Goal: Task Accomplishment & Management: Complete application form

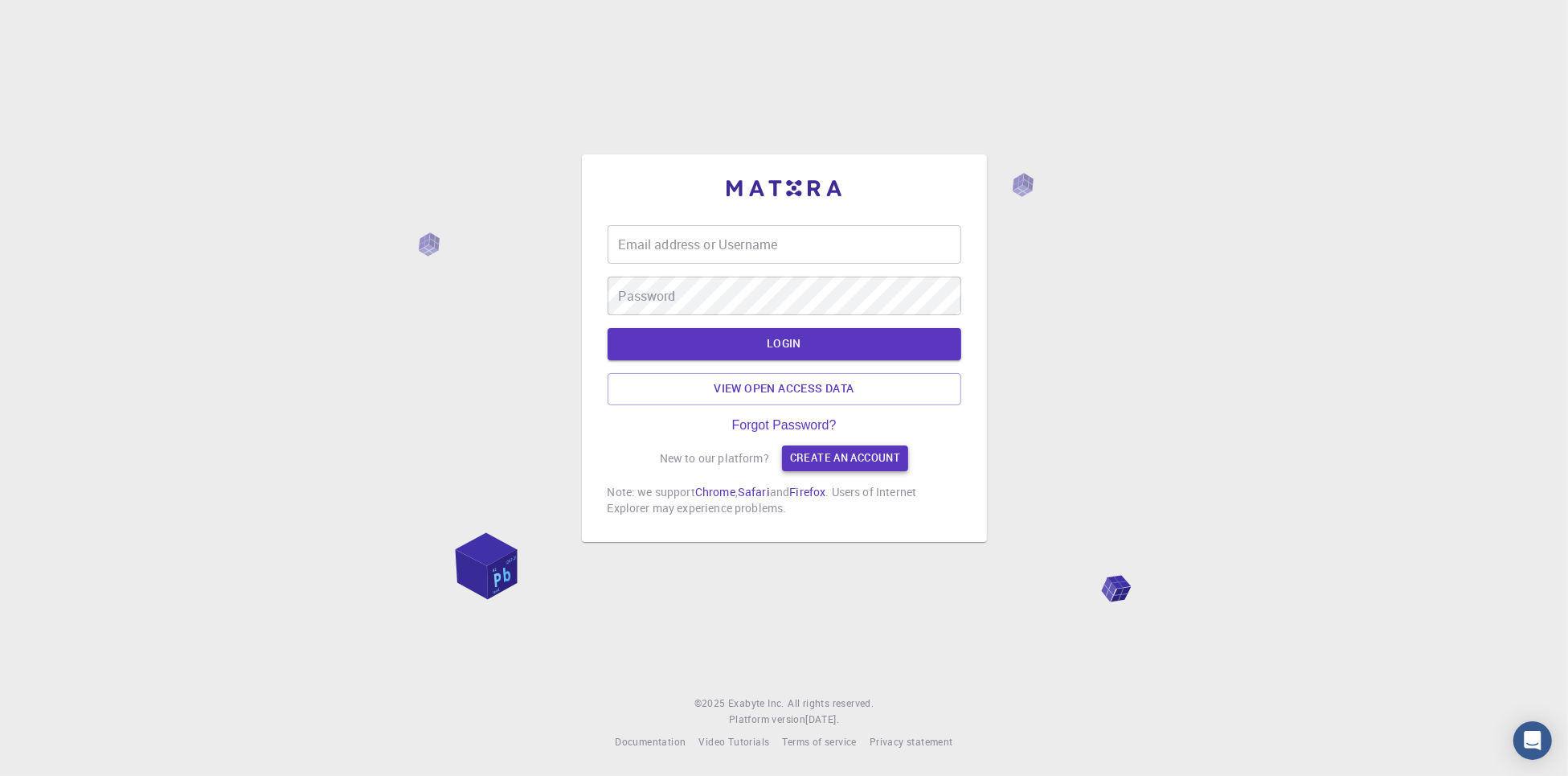
click at [794, 451] on link "Create an account" at bounding box center [845, 458] width 126 height 26
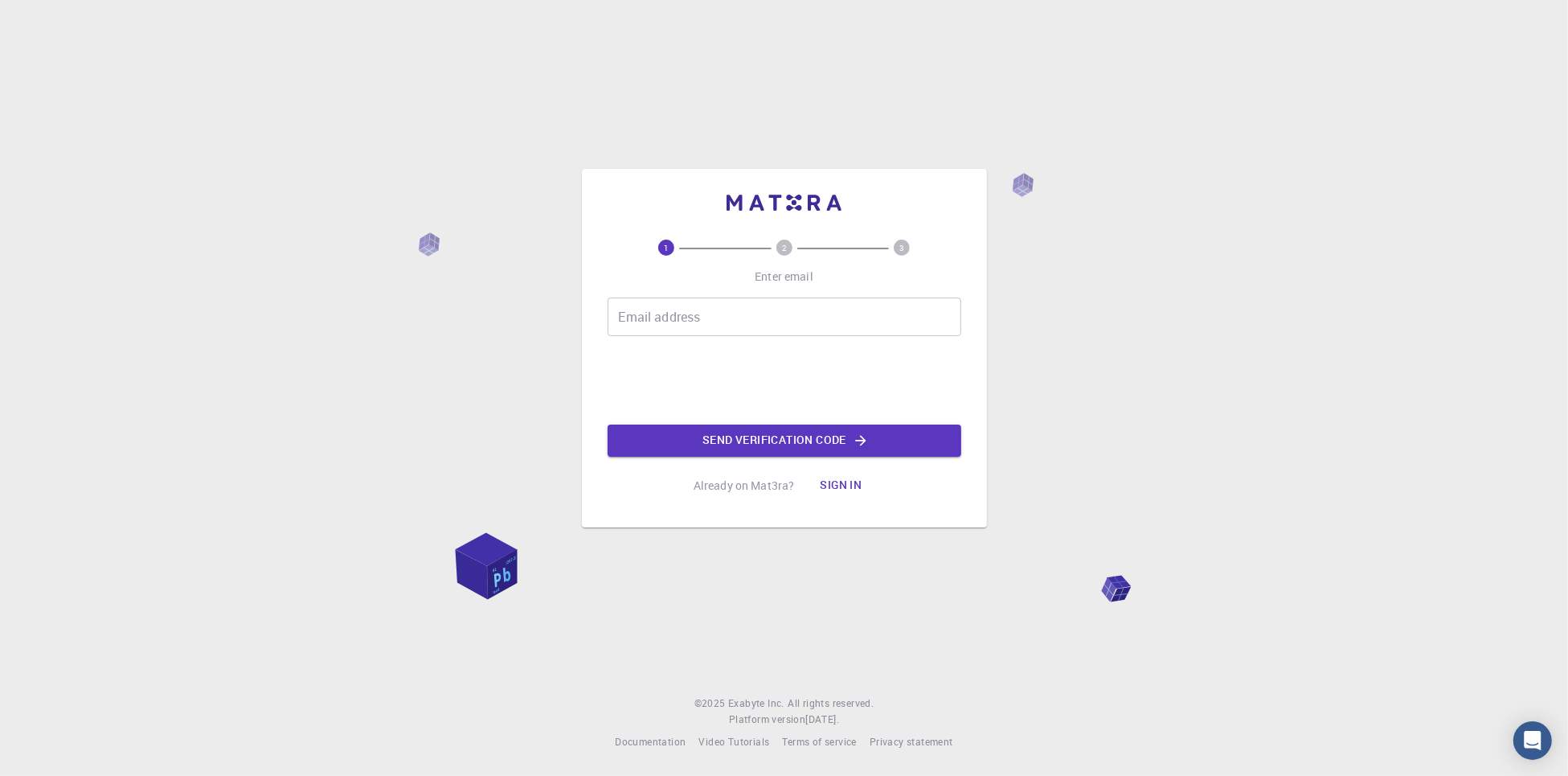
click at [778, 329] on input "Email address" at bounding box center [784, 317] width 354 height 39
type input "[EMAIL_ADDRESS][DOMAIN_NAME]"
click at [771, 325] on input "[EMAIL_ADDRESS][DOMAIN_NAME]" at bounding box center [784, 317] width 354 height 39
drag, startPoint x: 825, startPoint y: 308, endPoint x: 607, endPoint y: 299, distance: 218.2
click at [607, 299] on input "[EMAIL_ADDRESS][DOMAIN_NAME]" at bounding box center [784, 317] width 354 height 39
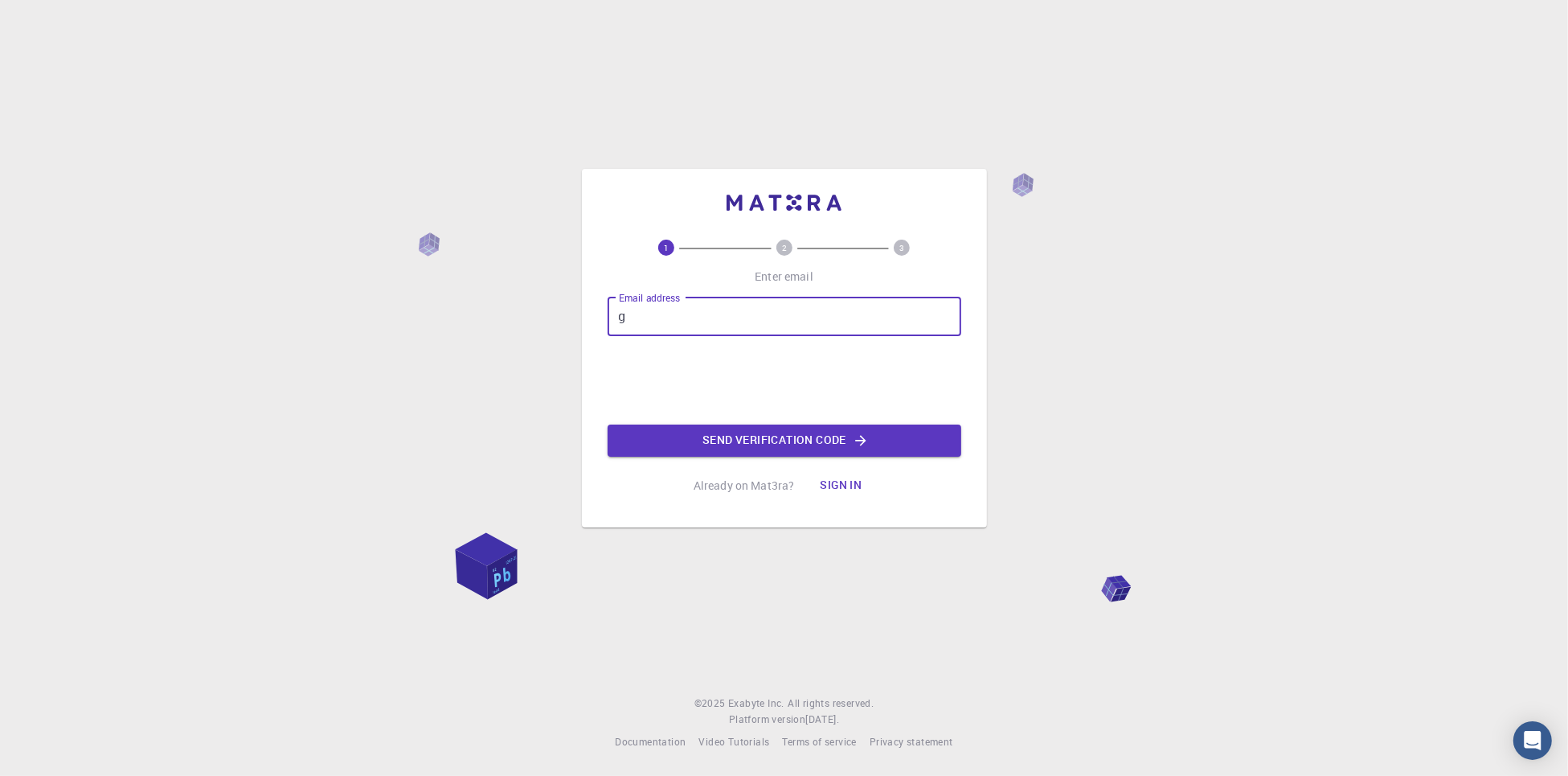
type input "[EMAIL_ADDRESS][PERSON_NAME][DOMAIN_NAME]"
click at [832, 439] on button "Send verification code" at bounding box center [784, 441] width 354 height 32
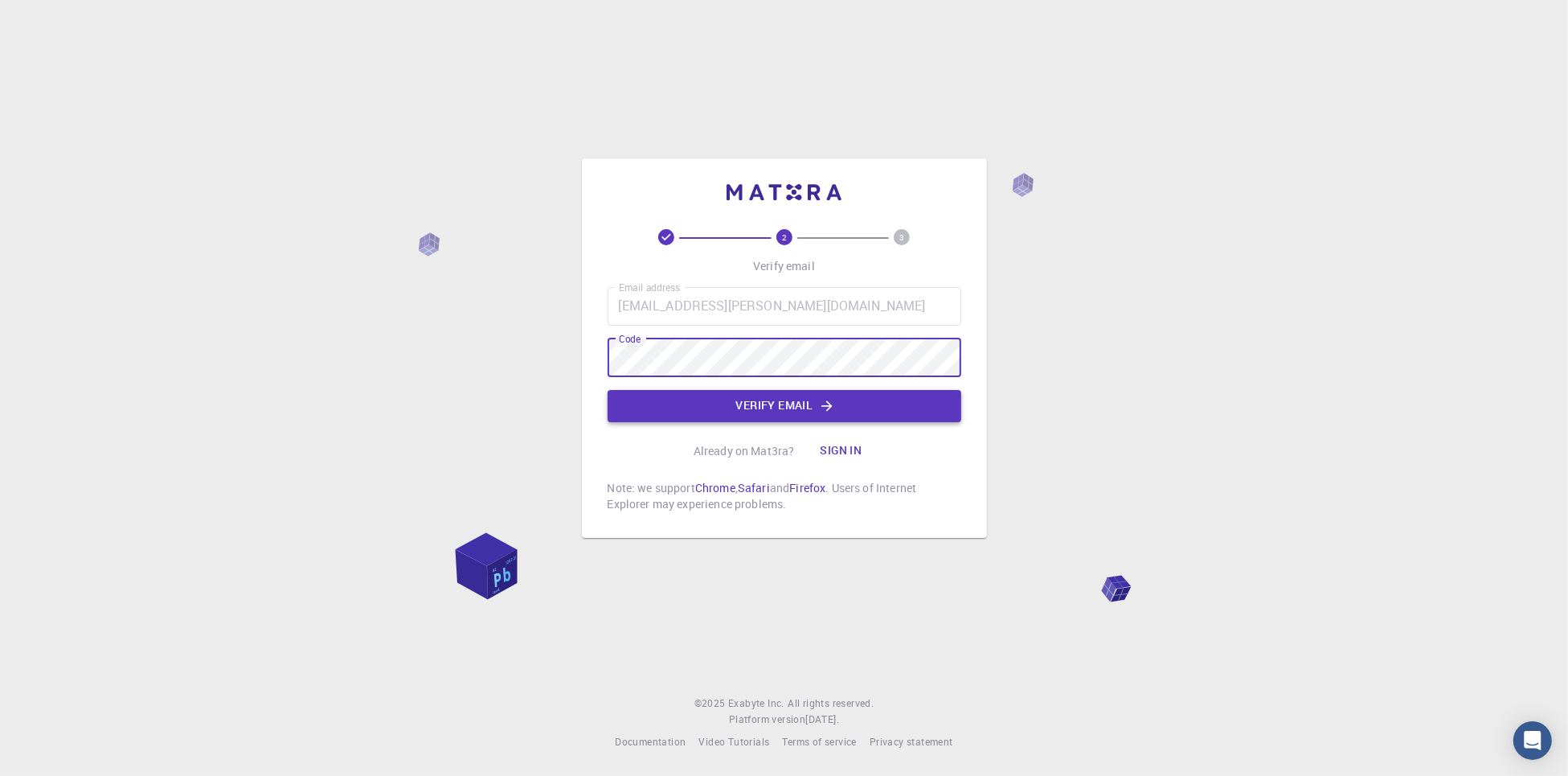
click at [746, 399] on button "Verify email" at bounding box center [784, 406] width 354 height 32
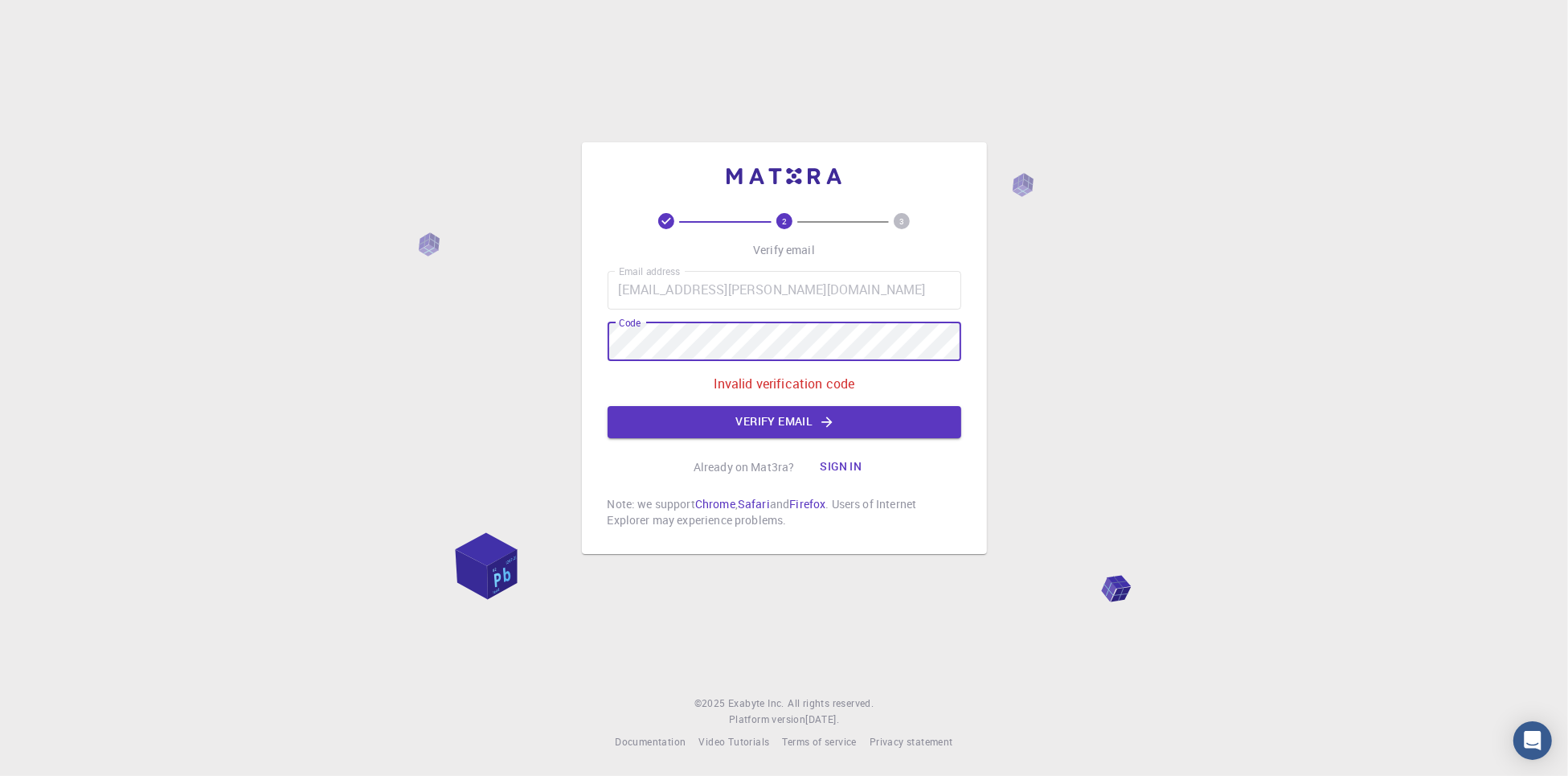
click at [479, 396] on div "2 3 Verify email Email address [EMAIL_ADDRESS][PERSON_NAME][DOMAIN_NAME] Email …" at bounding box center [784, 388] width 1568 height 776
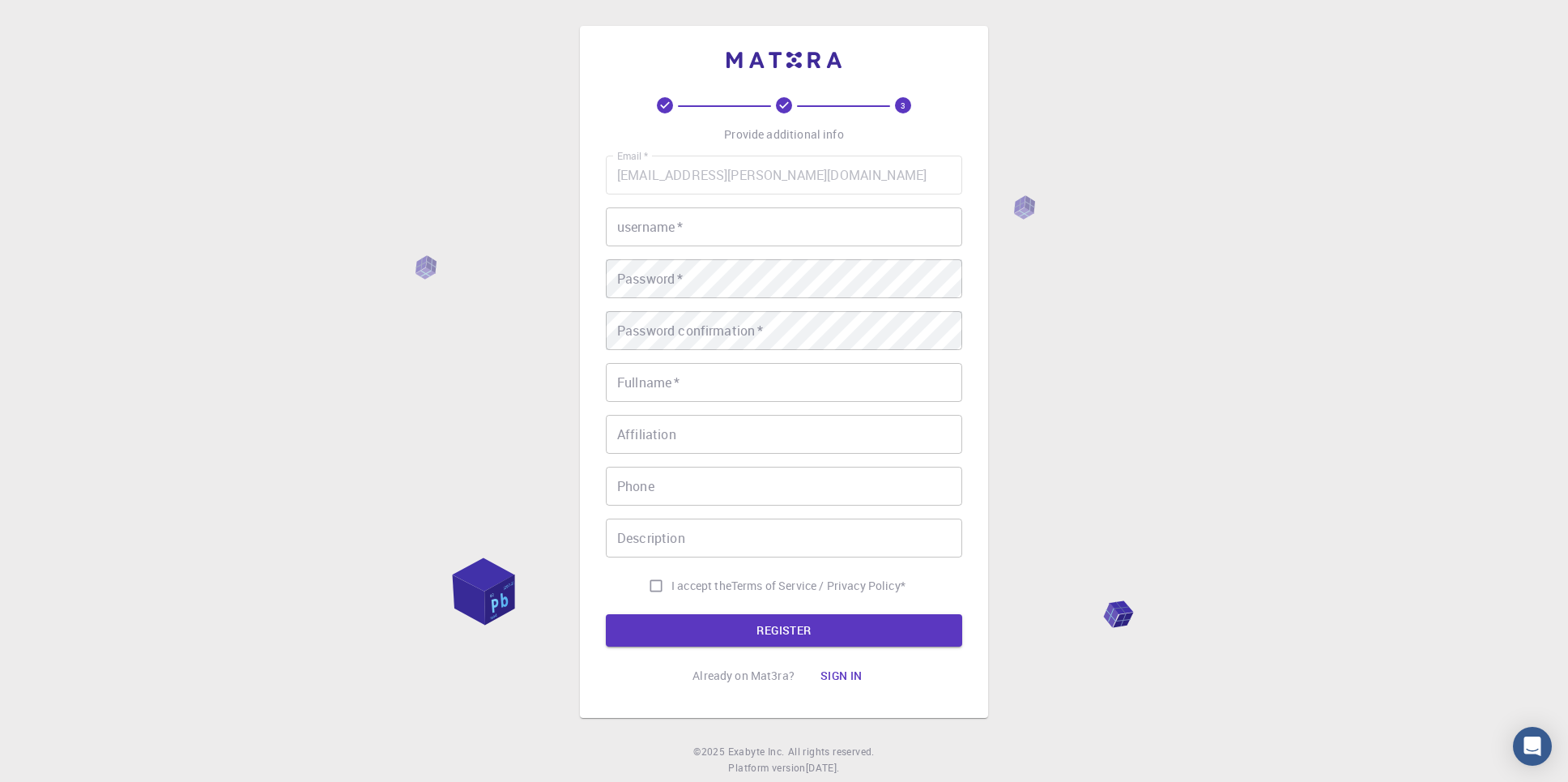
click at [705, 211] on input "username   *" at bounding box center [784, 227] width 357 height 39
type input "daniel1502"
click at [722, 381] on input "Fullname   *" at bounding box center [784, 382] width 357 height 39
type input "[PERSON_NAME]"
click at [711, 448] on input "Affiliation" at bounding box center [784, 434] width 357 height 39
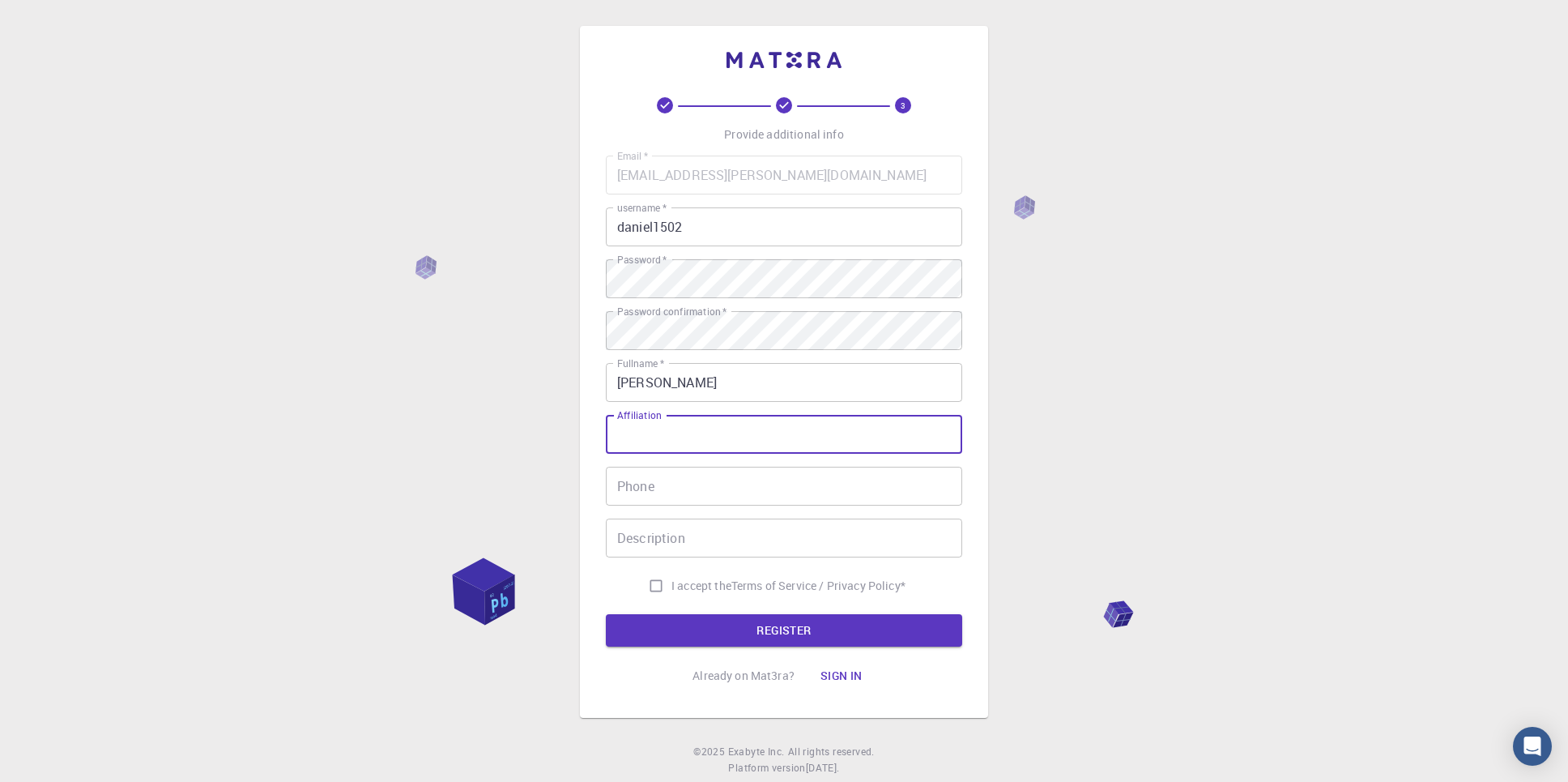
click at [709, 500] on input "Phone" at bounding box center [784, 486] width 357 height 39
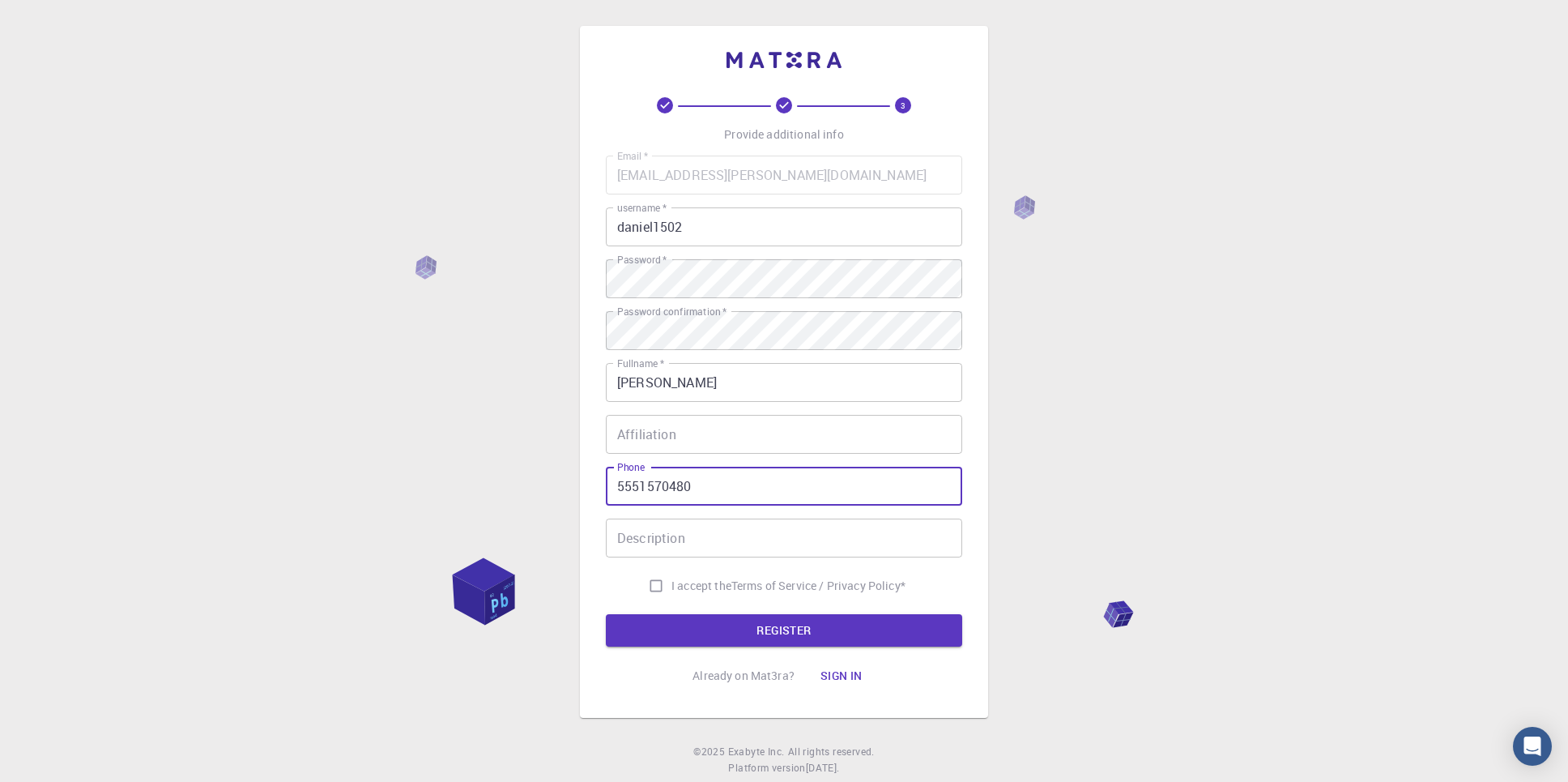
type input "5551570480"
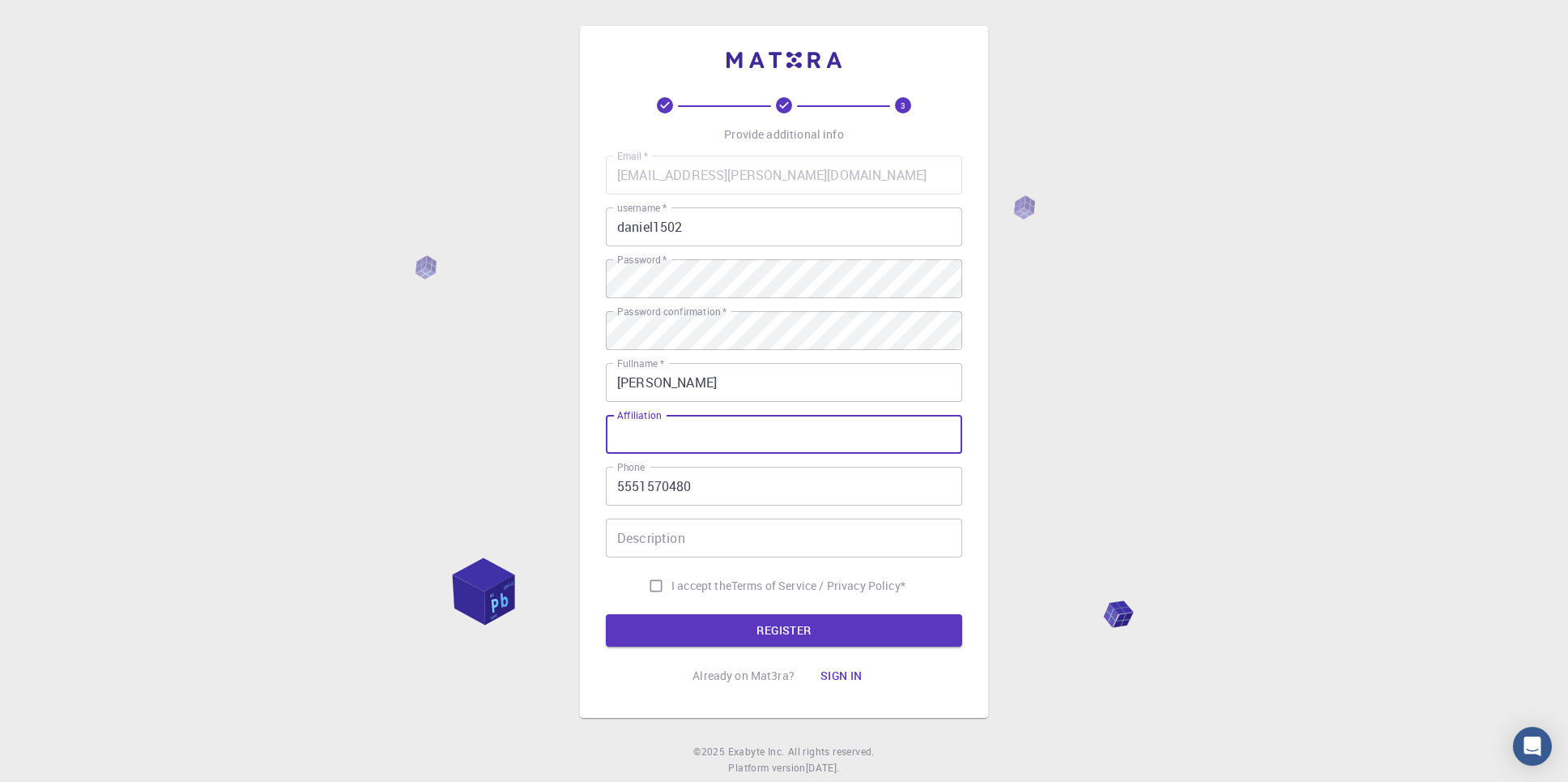
click at [677, 440] on input "Affiliation" at bounding box center [784, 434] width 357 height 39
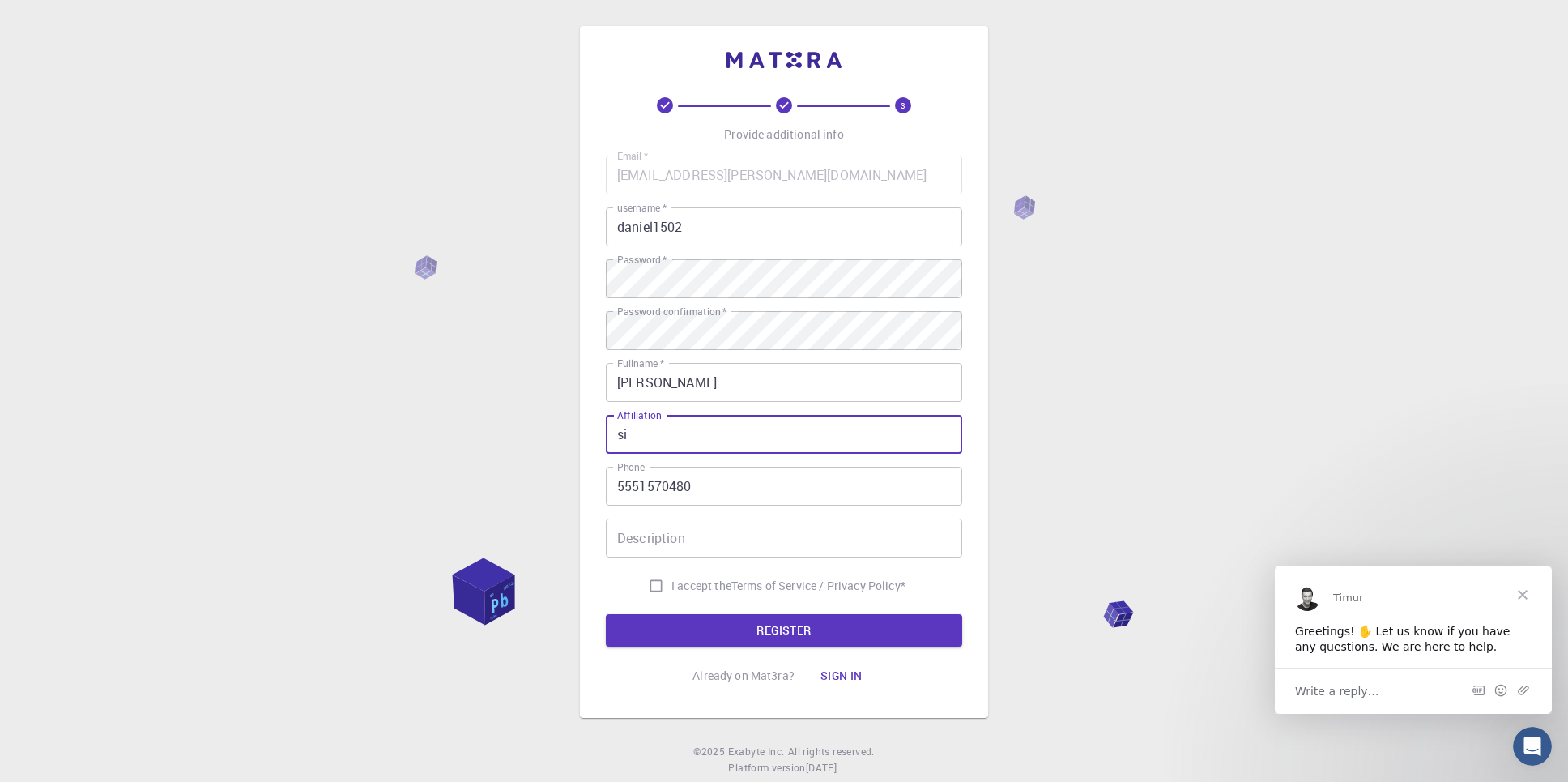
type input "si"
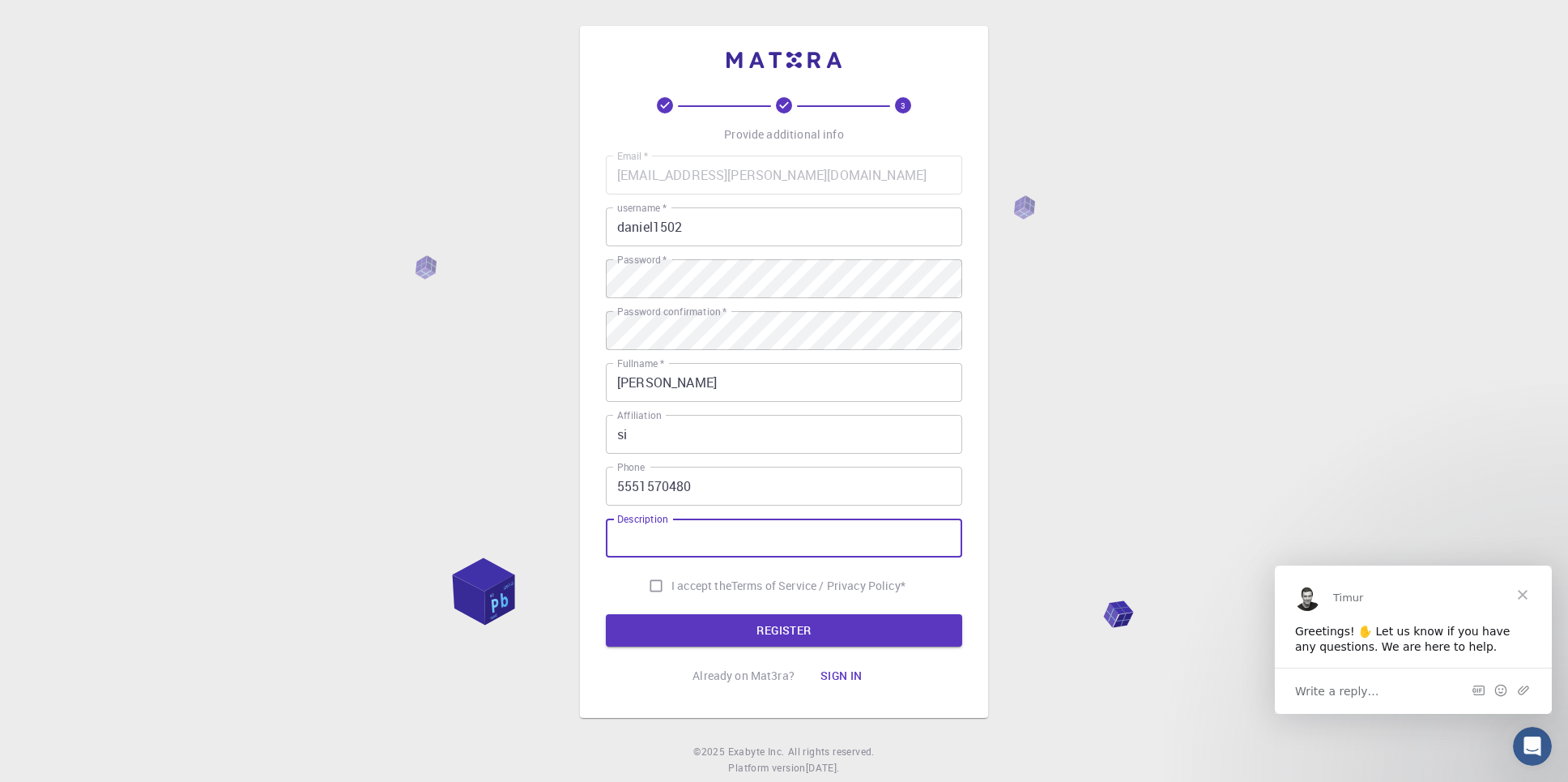
click at [767, 549] on input "Description" at bounding box center [784, 538] width 357 height 39
type input "si"
click at [652, 576] on input "I accept the Terms of Service / Privacy Policy *" at bounding box center [656, 586] width 31 height 31
checkbox input "true"
click at [826, 637] on button "REGISTER" at bounding box center [784, 630] width 357 height 32
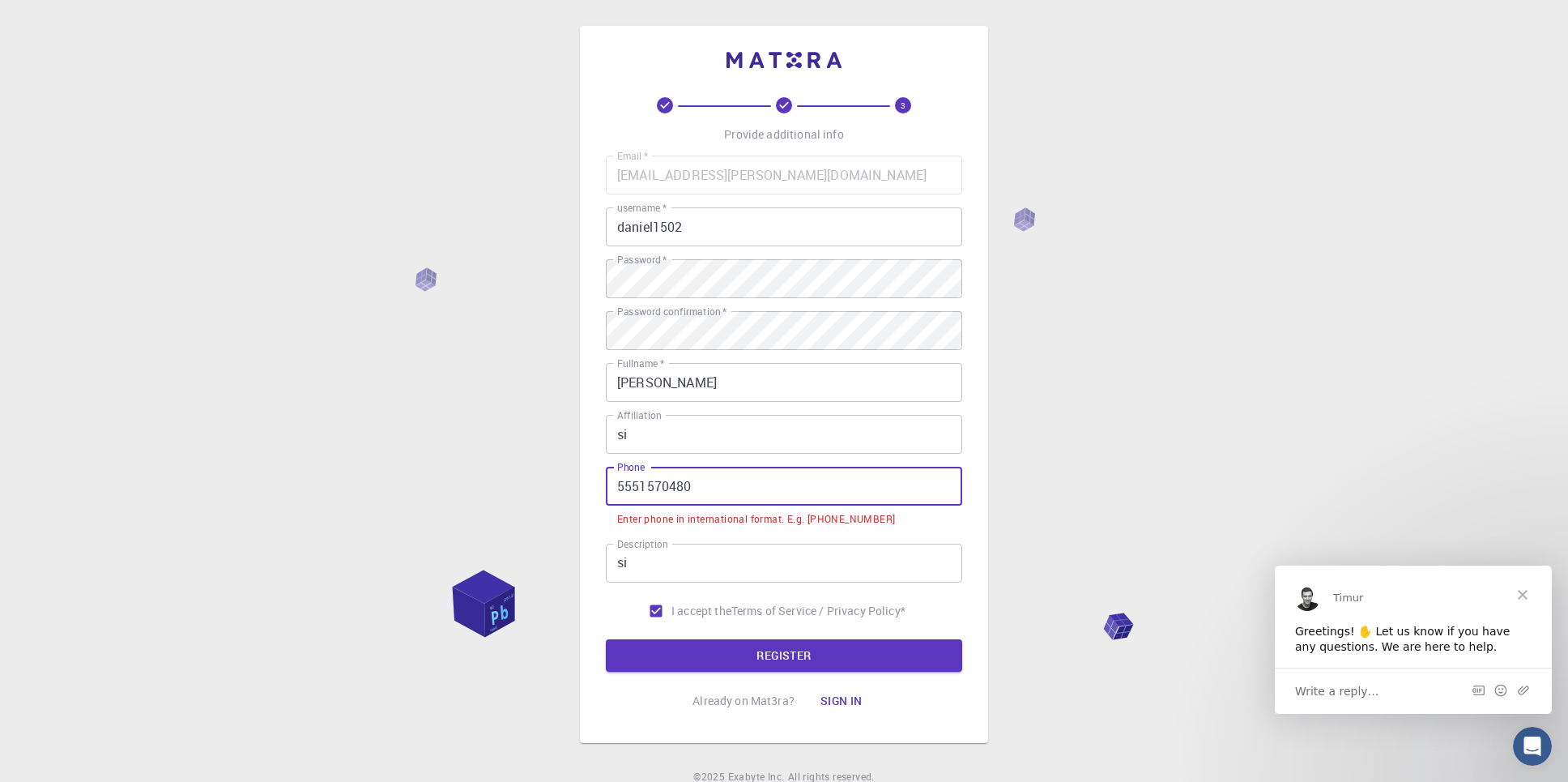
click at [620, 481] on input "5551570480" at bounding box center [784, 486] width 357 height 39
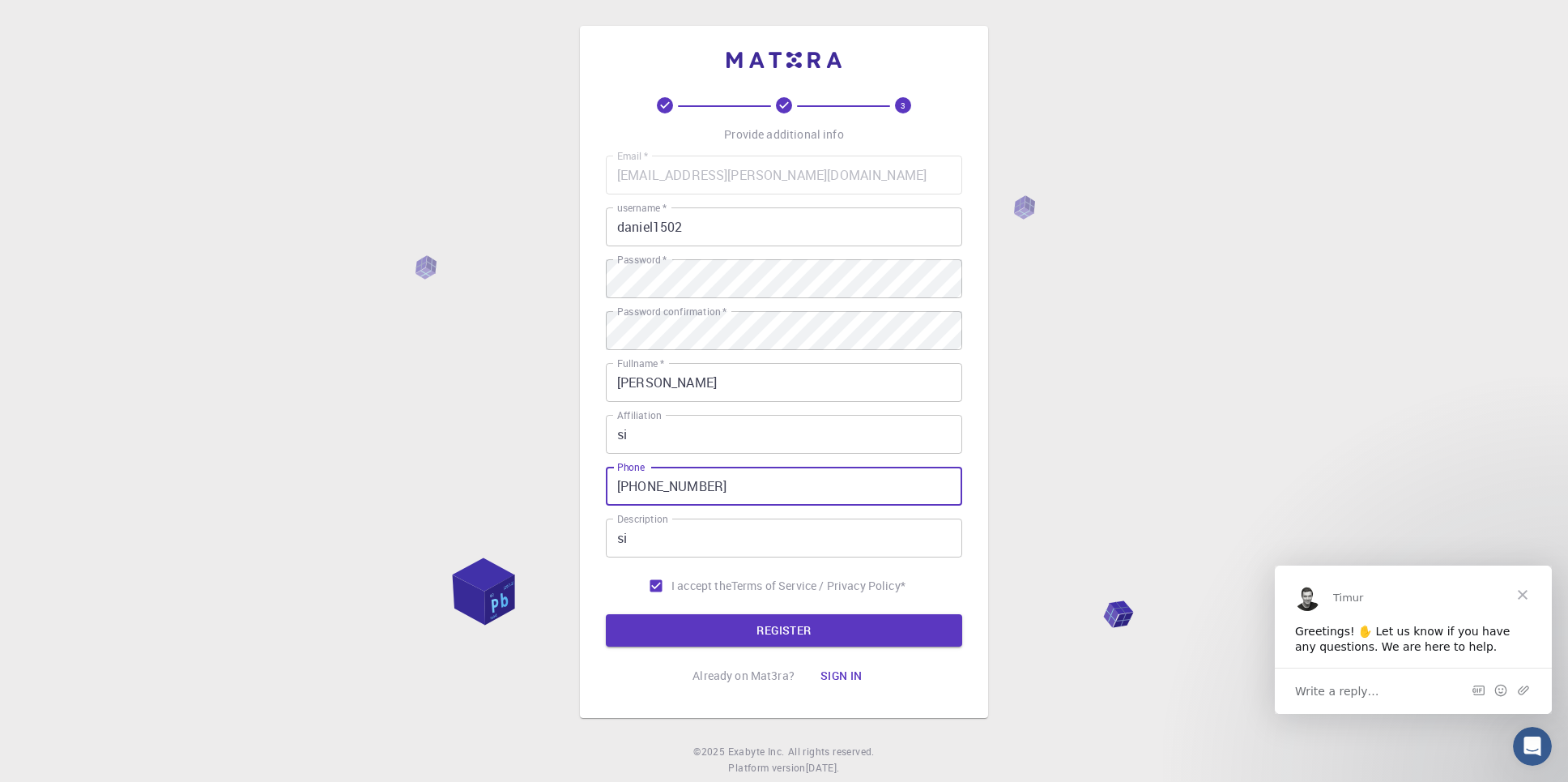
type input "[PHONE_NUMBER]"
click at [606, 614] on button "REGISTER" at bounding box center [784, 630] width 357 height 32
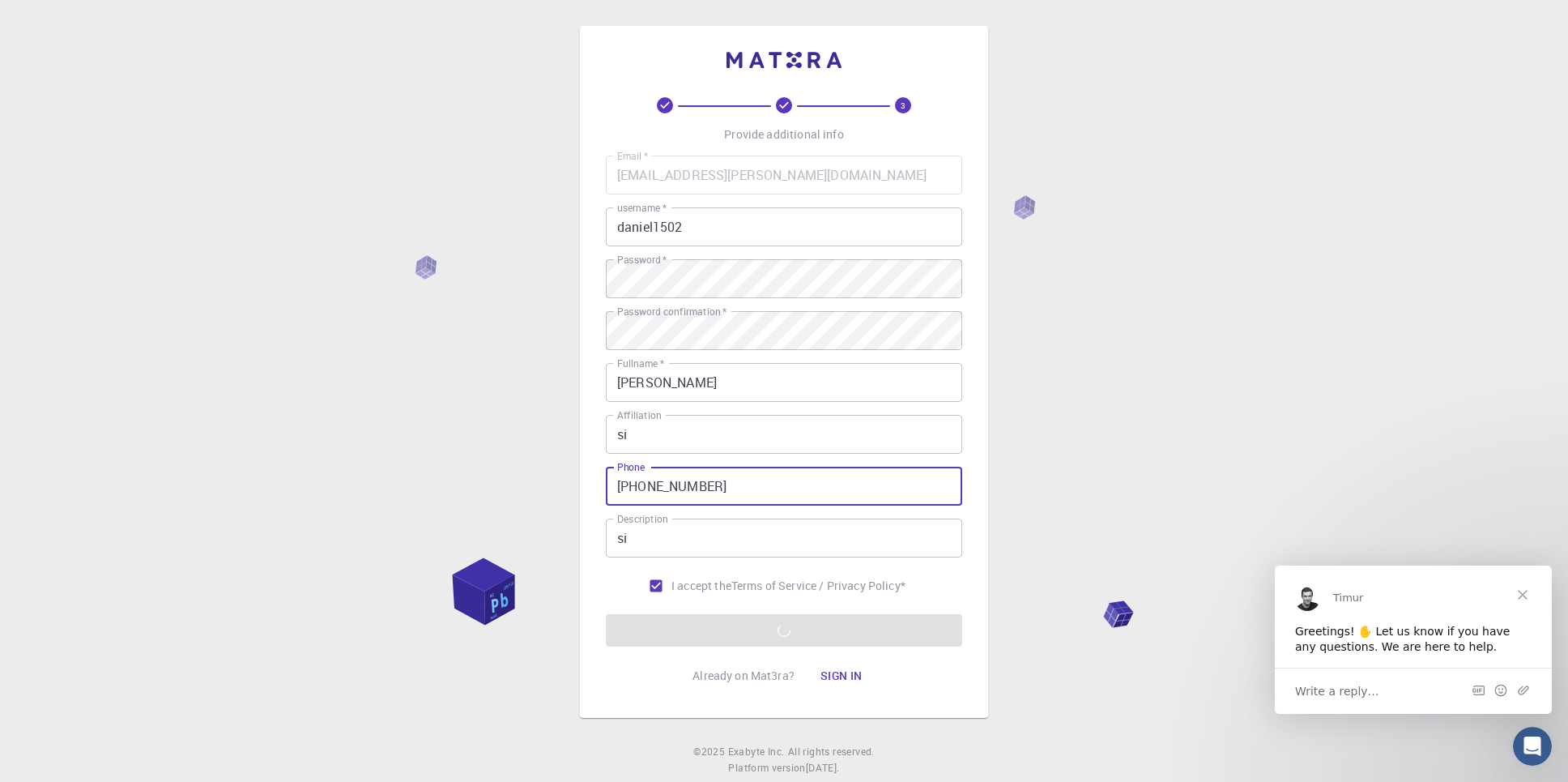
click at [1524, 597] on span "Close" at bounding box center [1522, 594] width 59 height 59
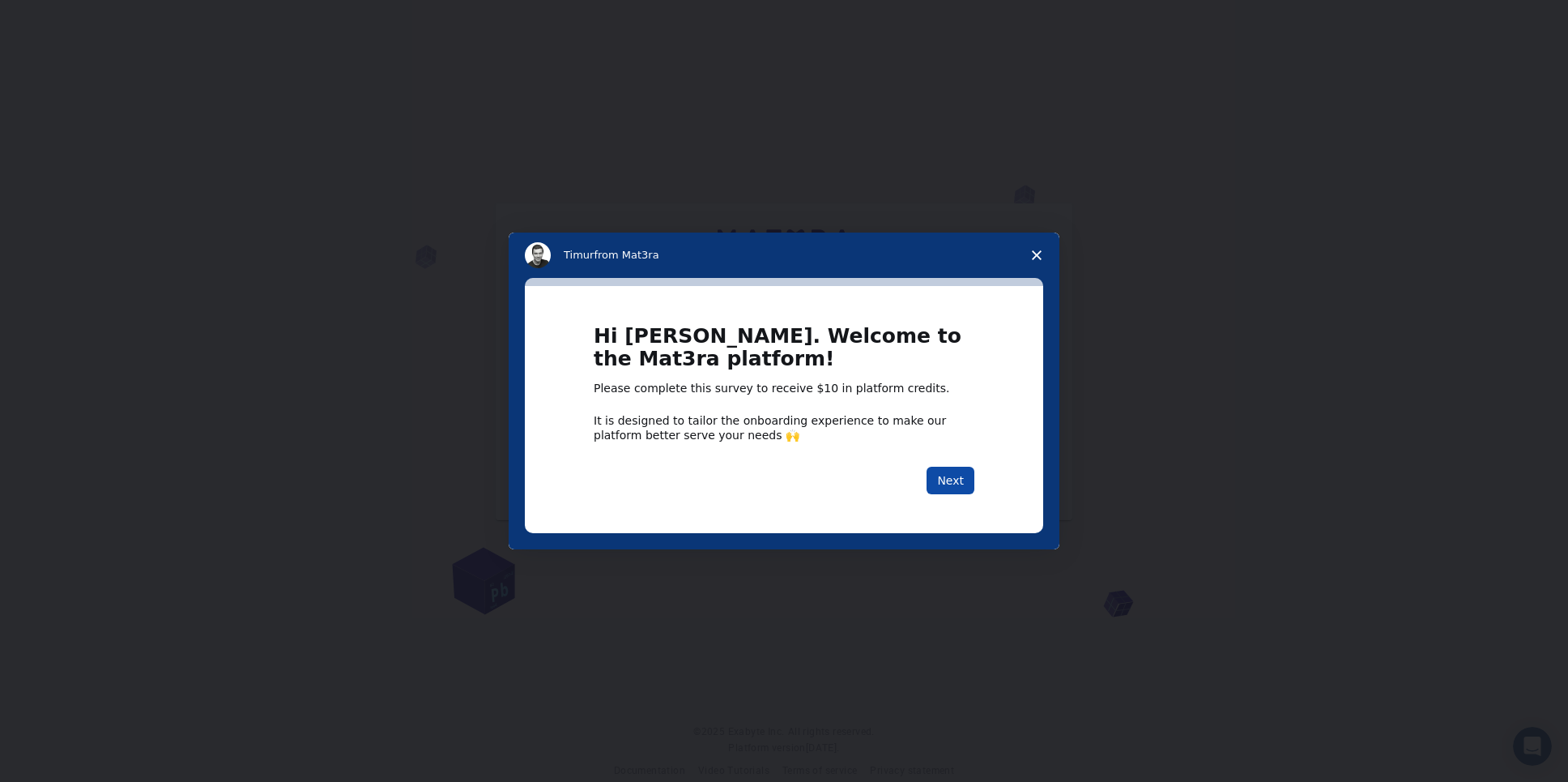
click at [956, 487] on button "Next" at bounding box center [950, 480] width 48 height 27
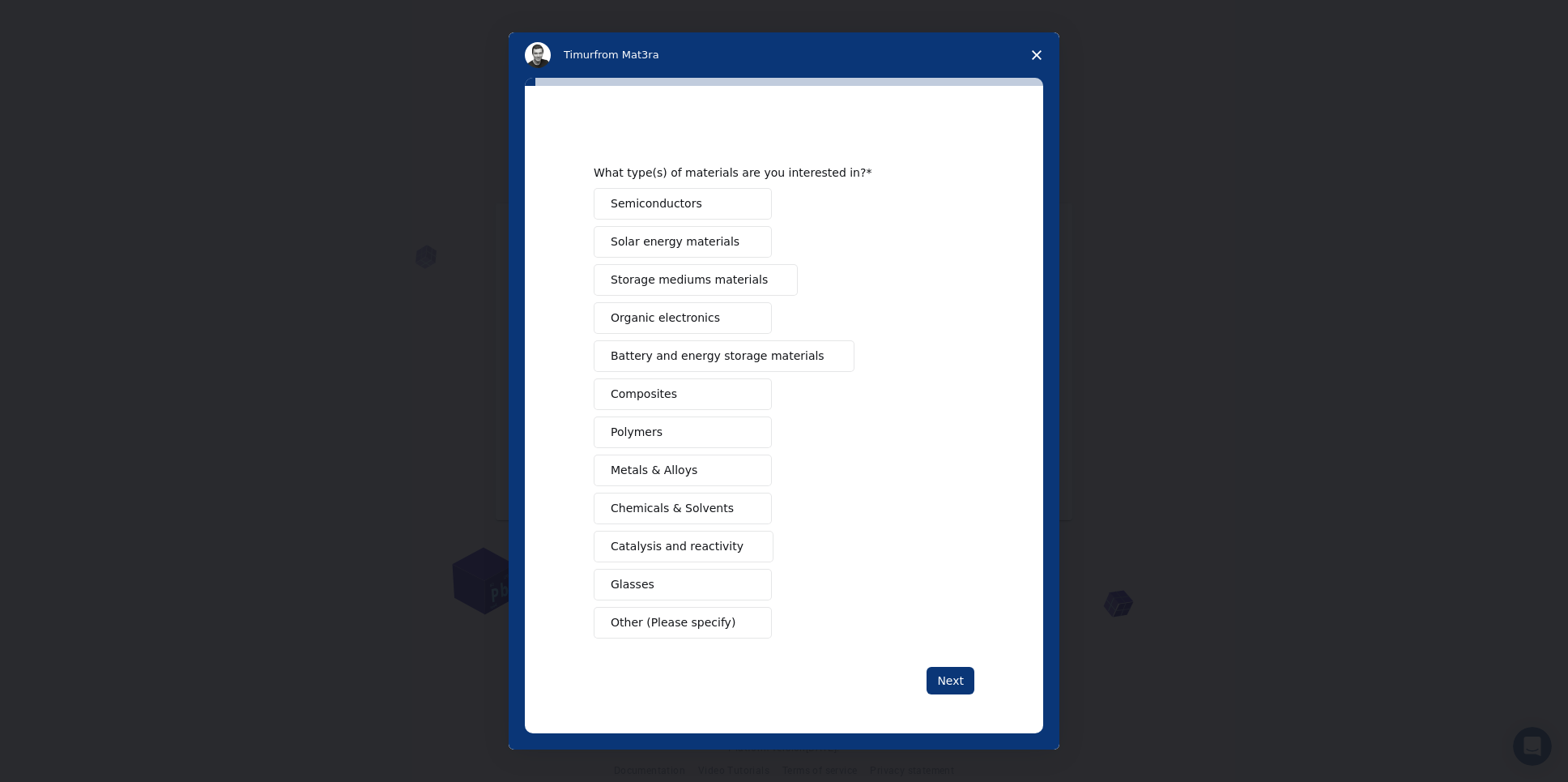
click at [658, 432] on button "Polymers" at bounding box center [683, 431] width 178 height 31
click at [664, 473] on span "Metals & Alloys" at bounding box center [654, 470] width 87 height 17
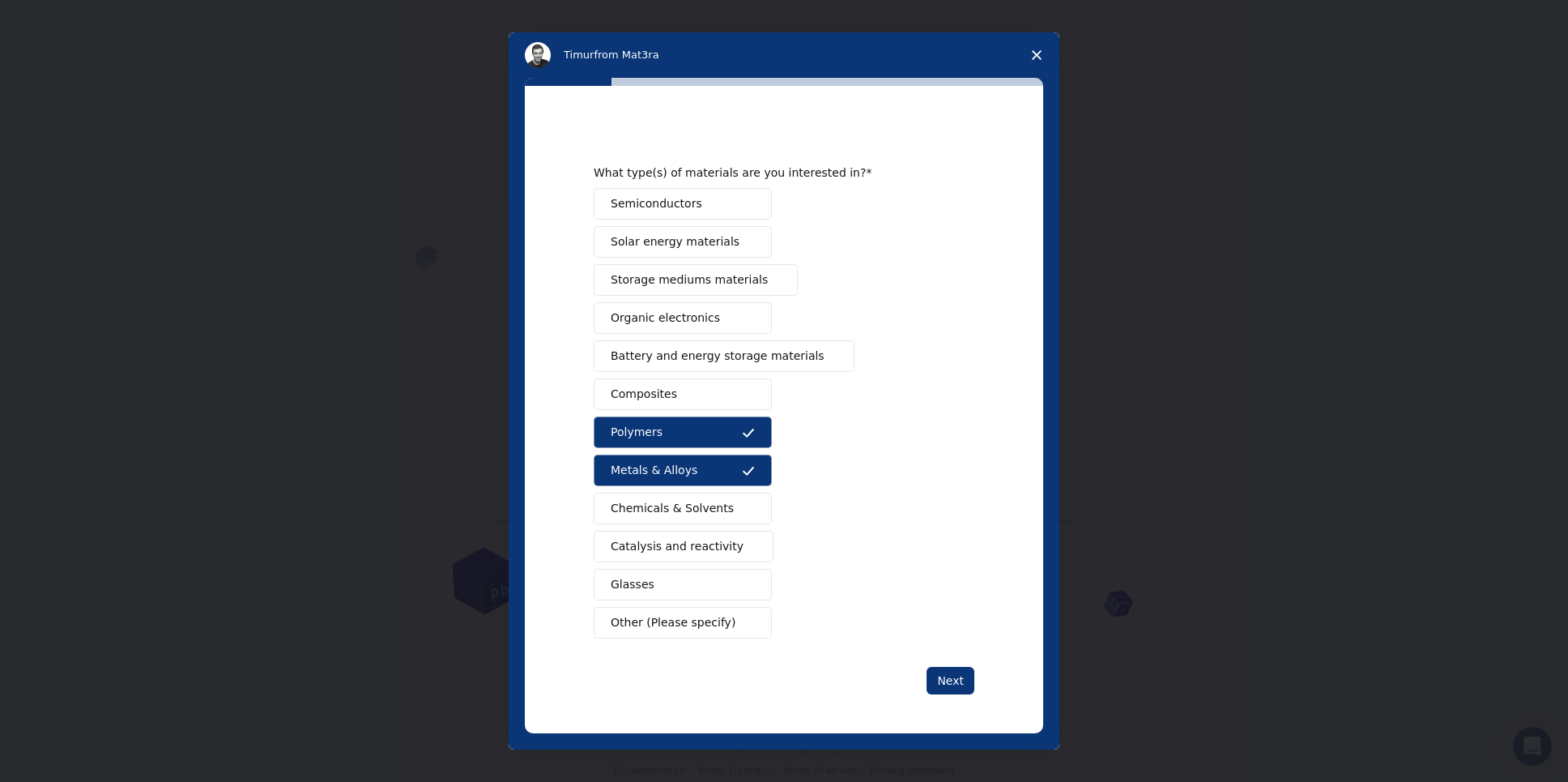
click at [704, 360] on span "Battery and energy storage materials" at bounding box center [717, 356] width 214 height 17
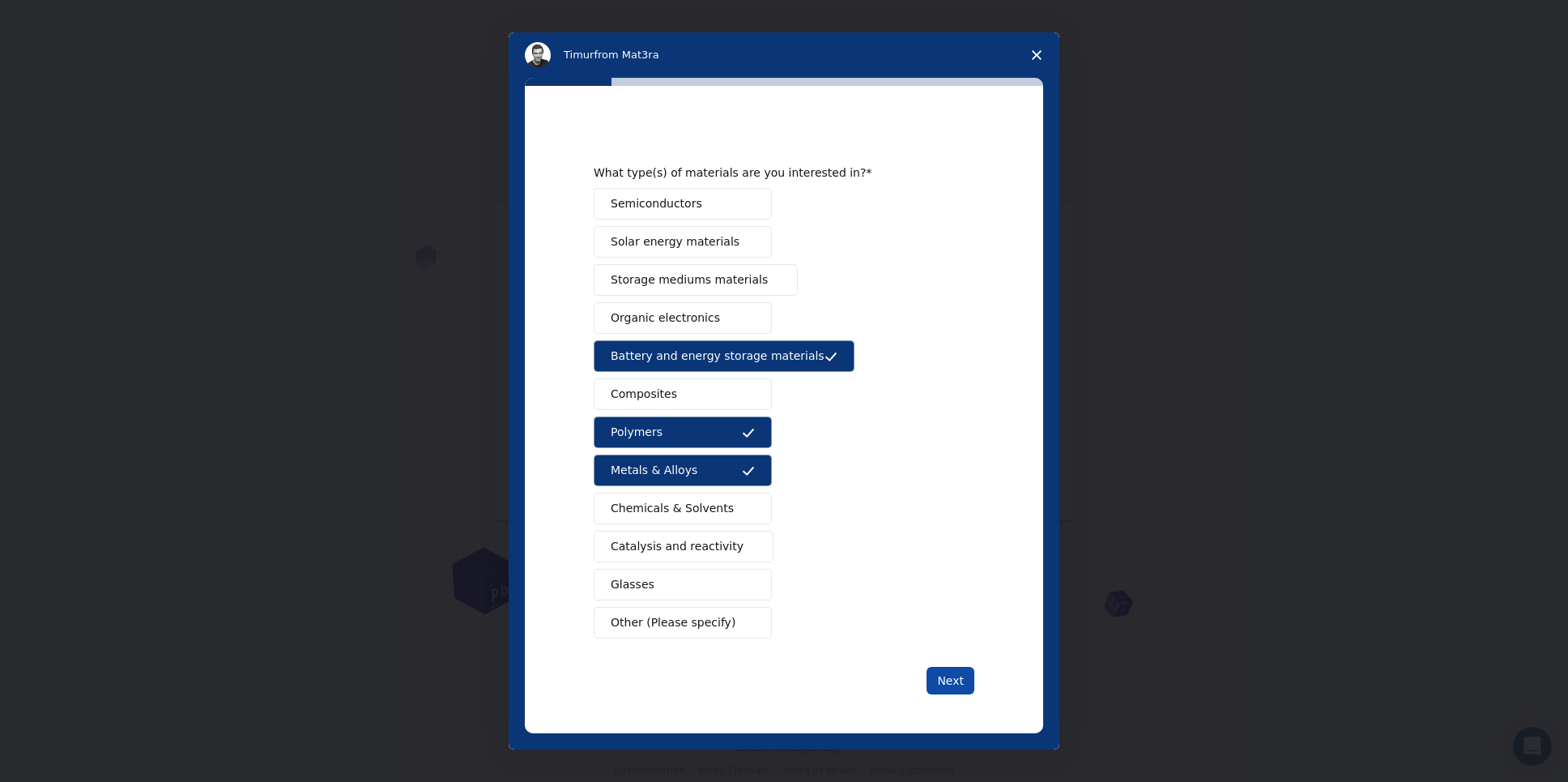
click at [959, 673] on button "Next" at bounding box center [950, 680] width 48 height 27
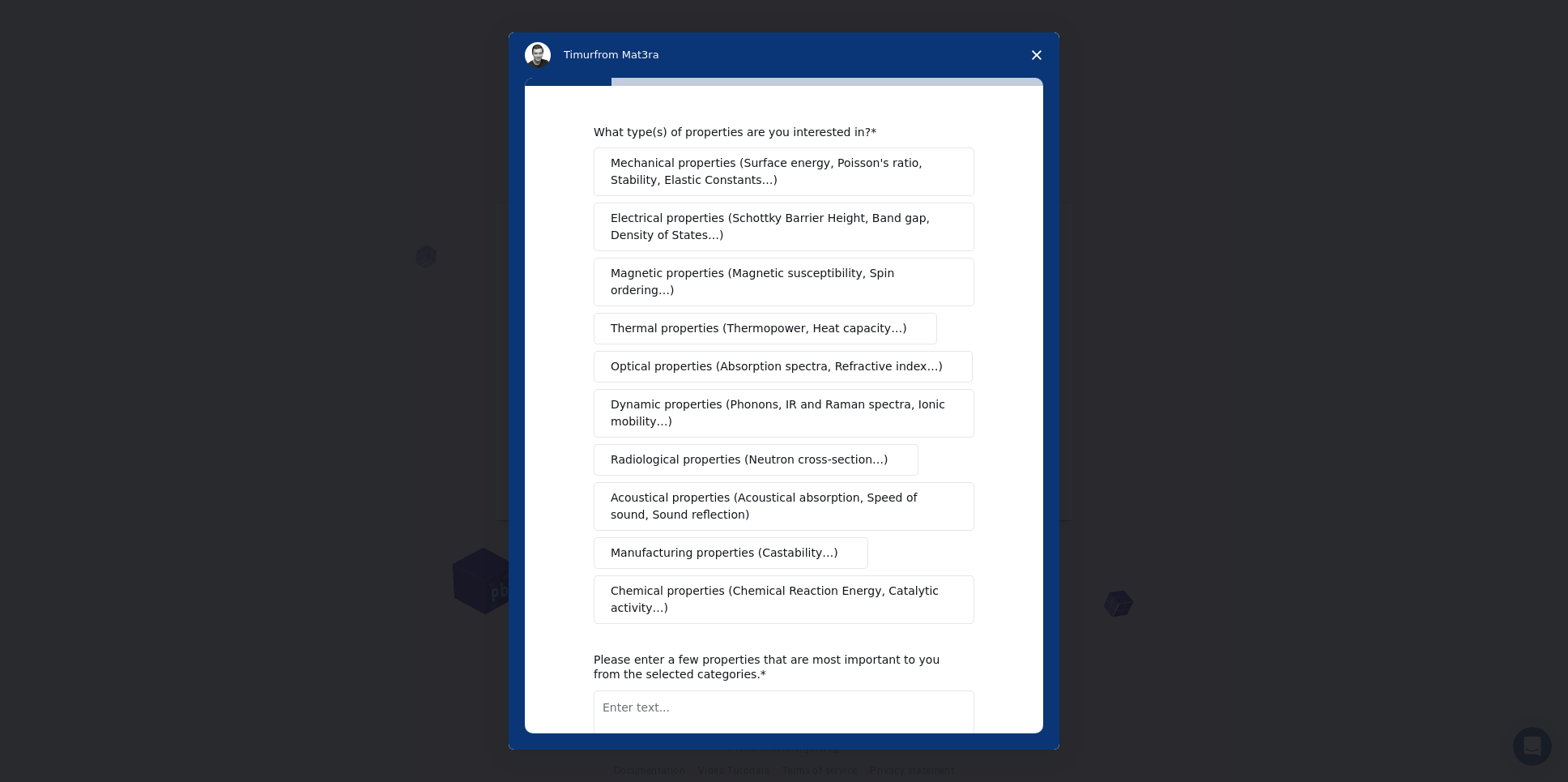
click at [795, 177] on span "Mechanical properties (Surface energy, Poisson's ratio, Stability, Elastic Cons…" at bounding box center [779, 172] width 338 height 34
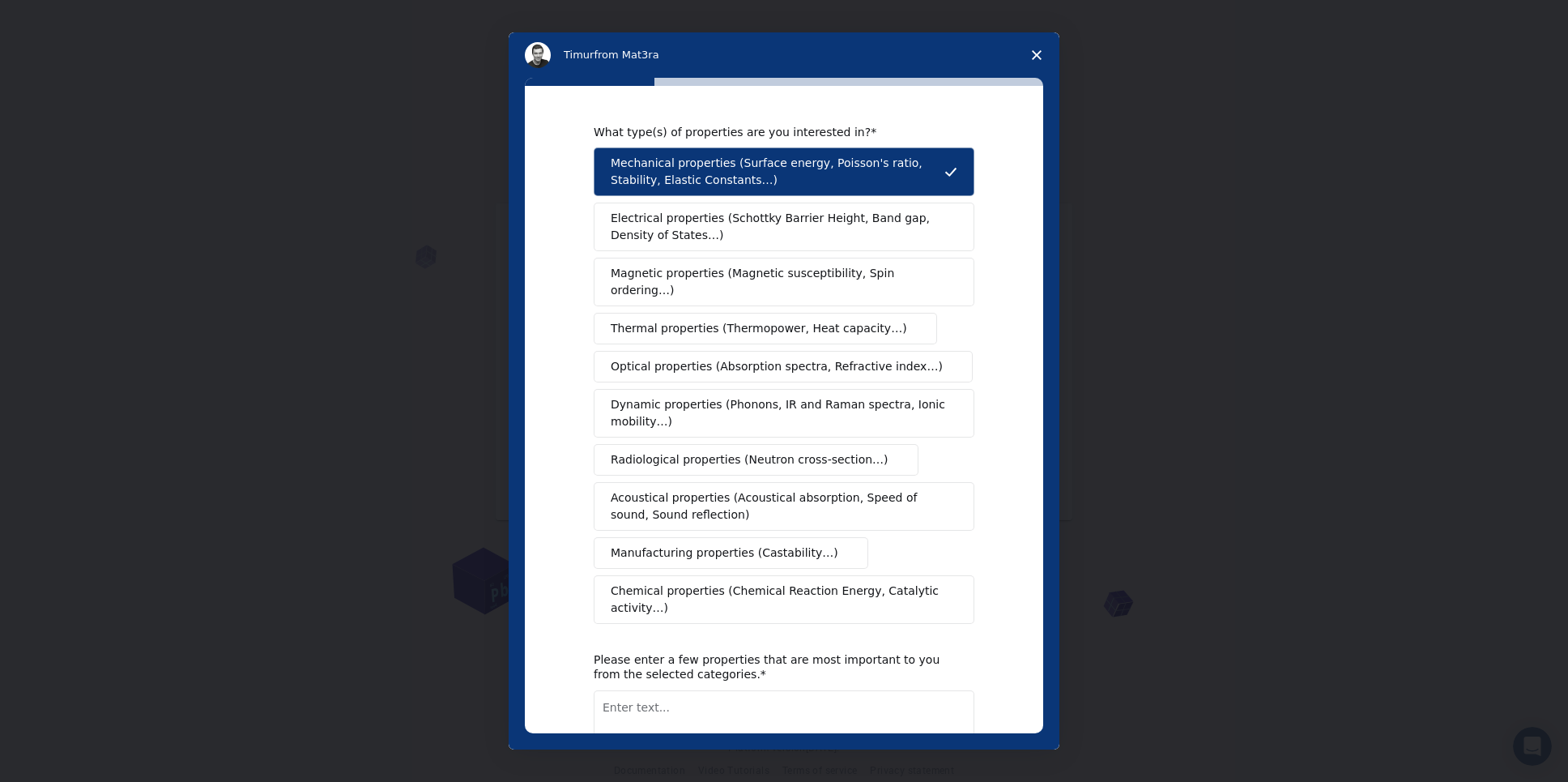
click at [738, 215] on span "Electrical properties (Schottky Barrier Height, Band gap, Density of States…)" at bounding box center [778, 227] width 337 height 34
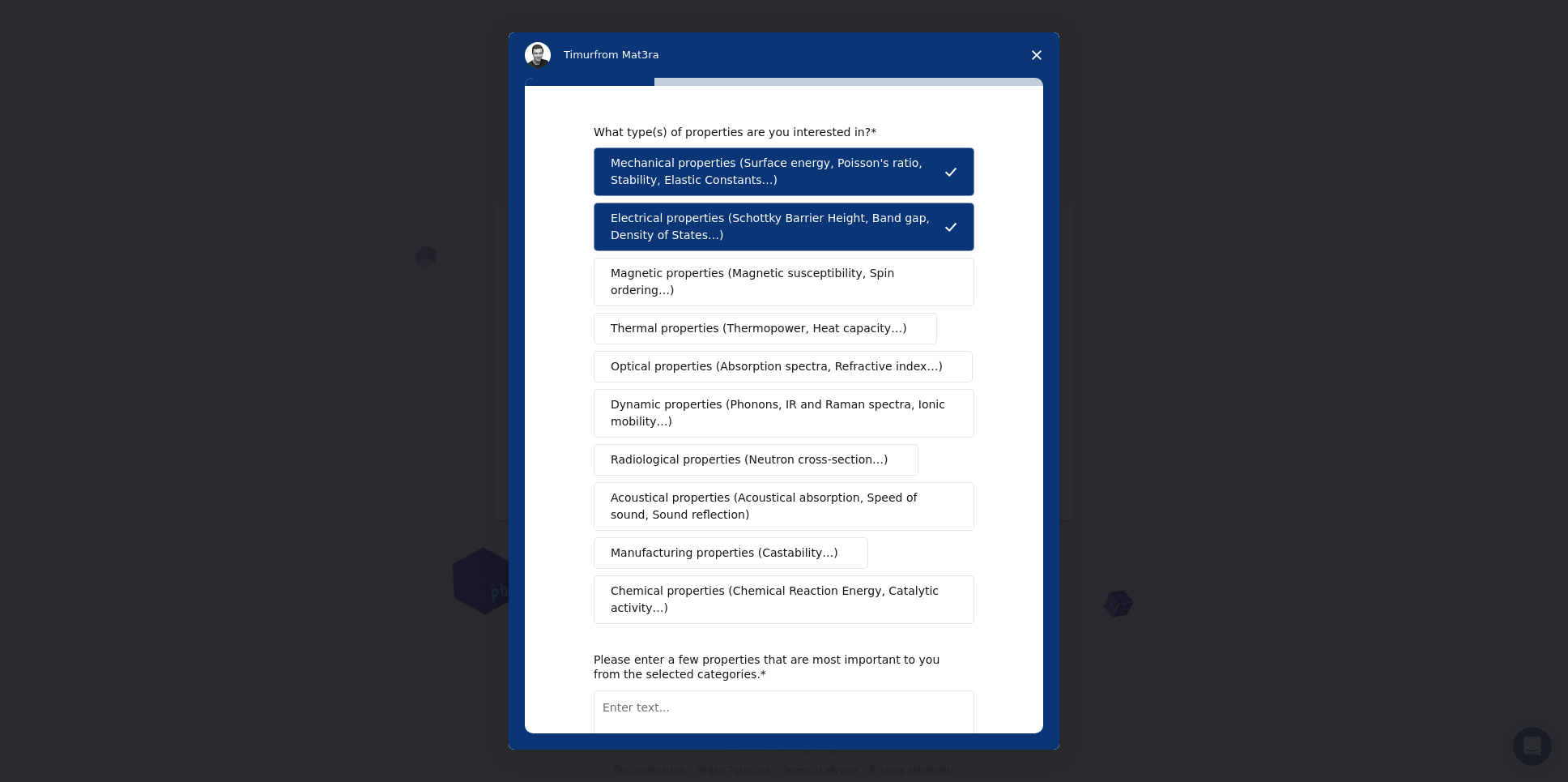
click at [726, 319] on button "Thermal properties (Thermopower, Heat capacity…)" at bounding box center [765, 328] width 343 height 31
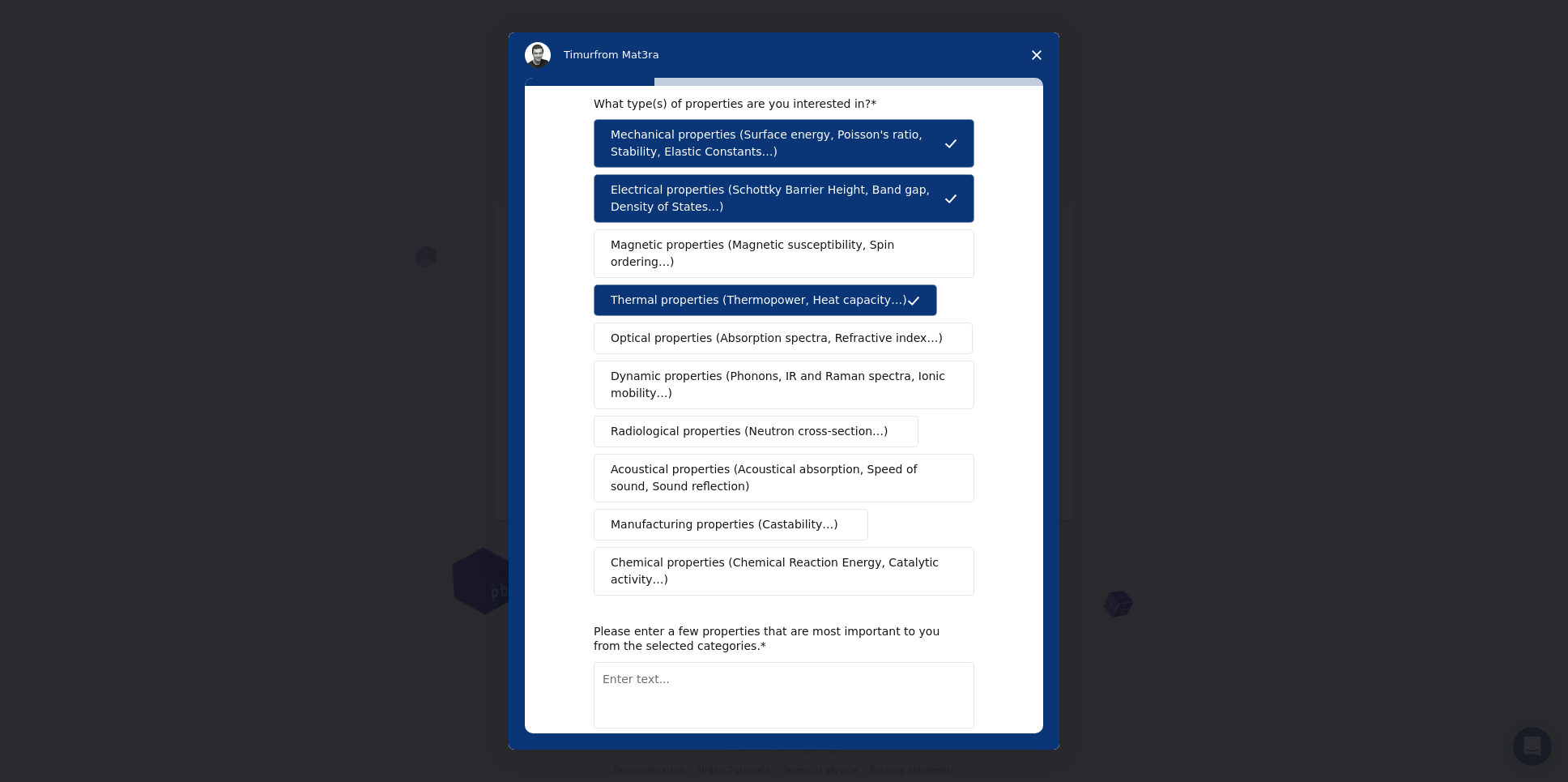
scroll to position [79, 0]
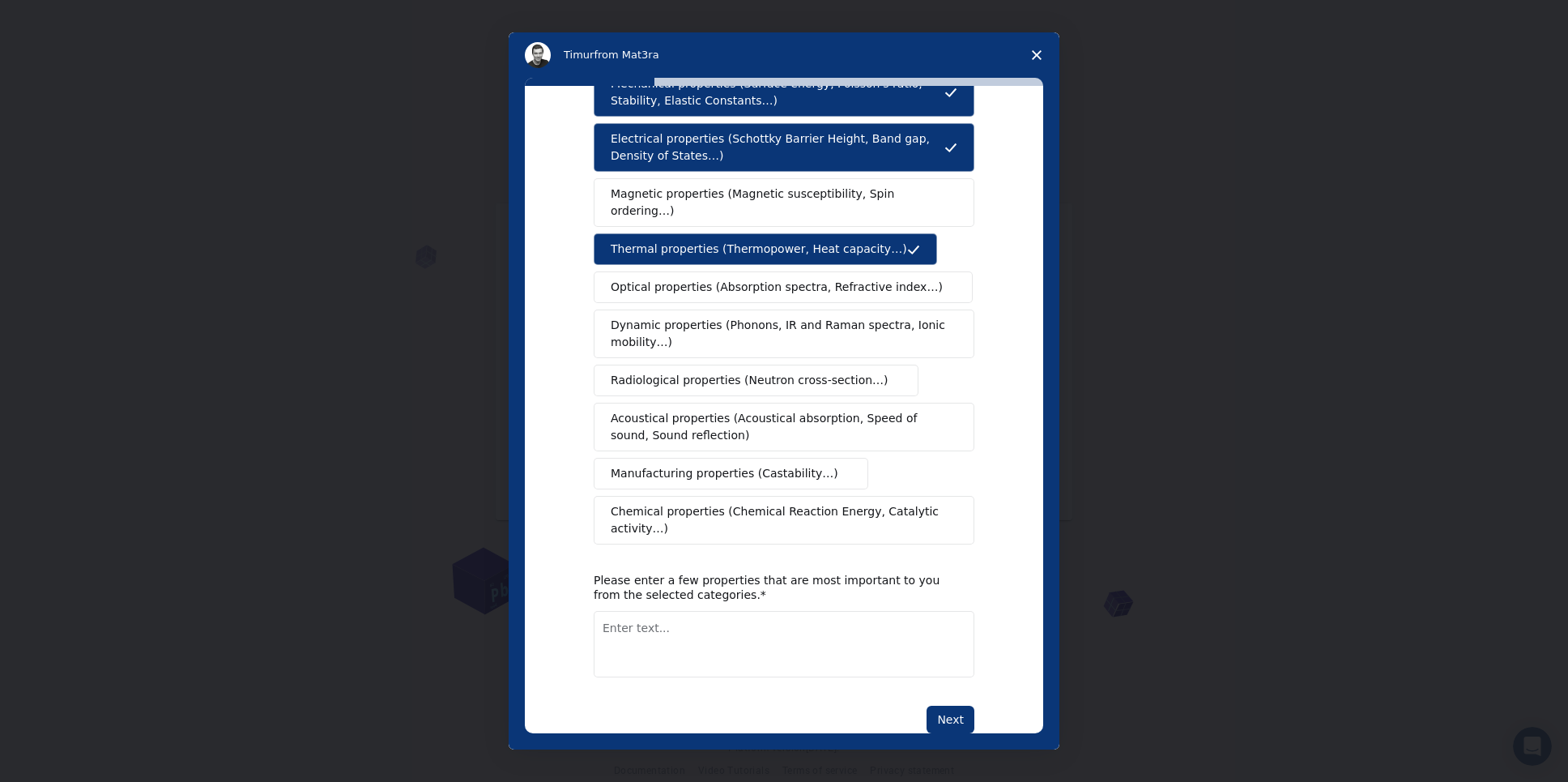
click at [920, 706] on div "Next" at bounding box center [784, 719] width 380 height 27
click at [936, 706] on button "Next" at bounding box center [950, 719] width 48 height 27
click at [728, 610] on textarea "Enter text..." at bounding box center [784, 644] width 380 height 66
type textarea "uwu"
click at [953, 706] on button "Next" at bounding box center [950, 719] width 48 height 27
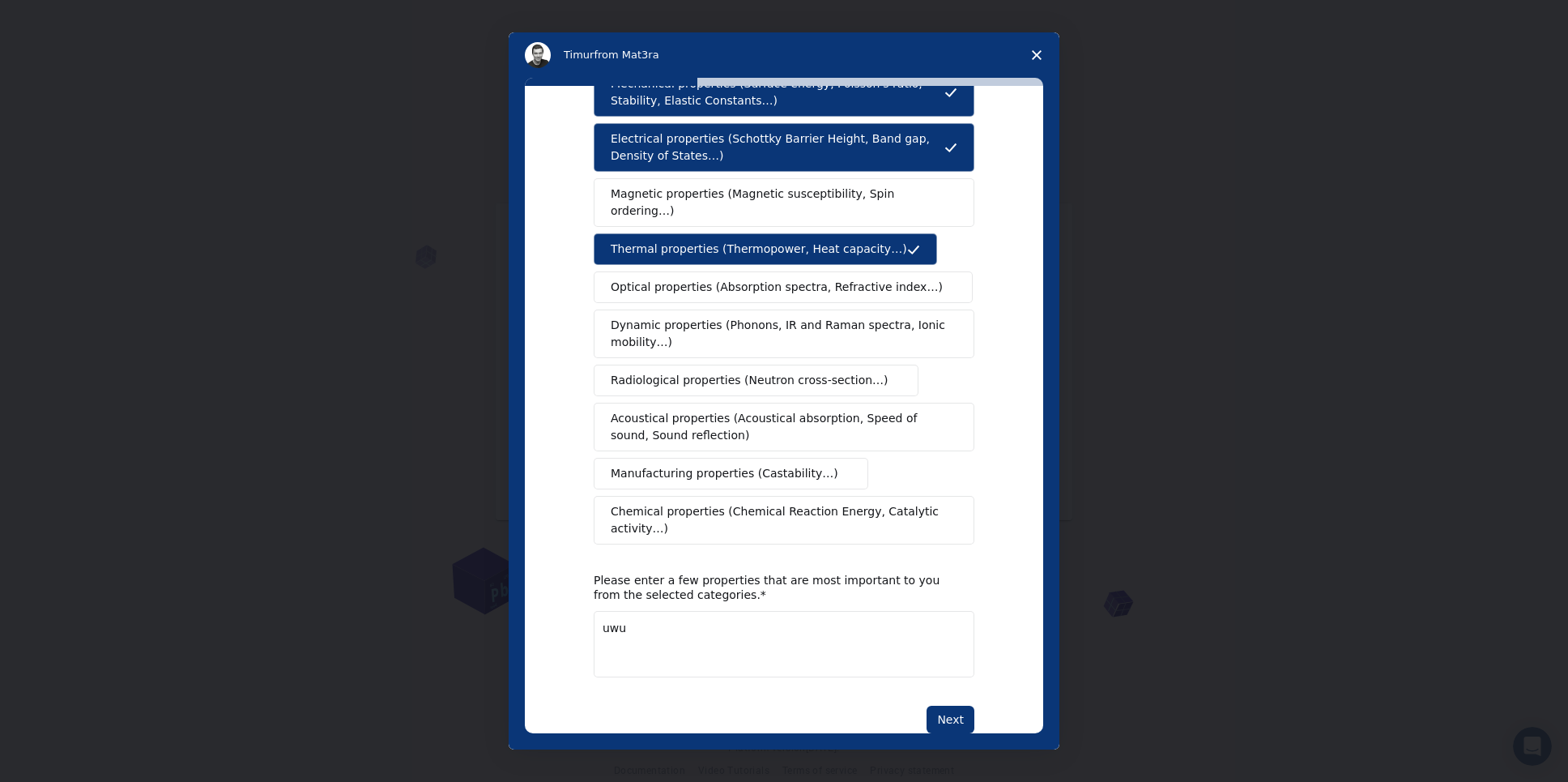
scroll to position [0, 0]
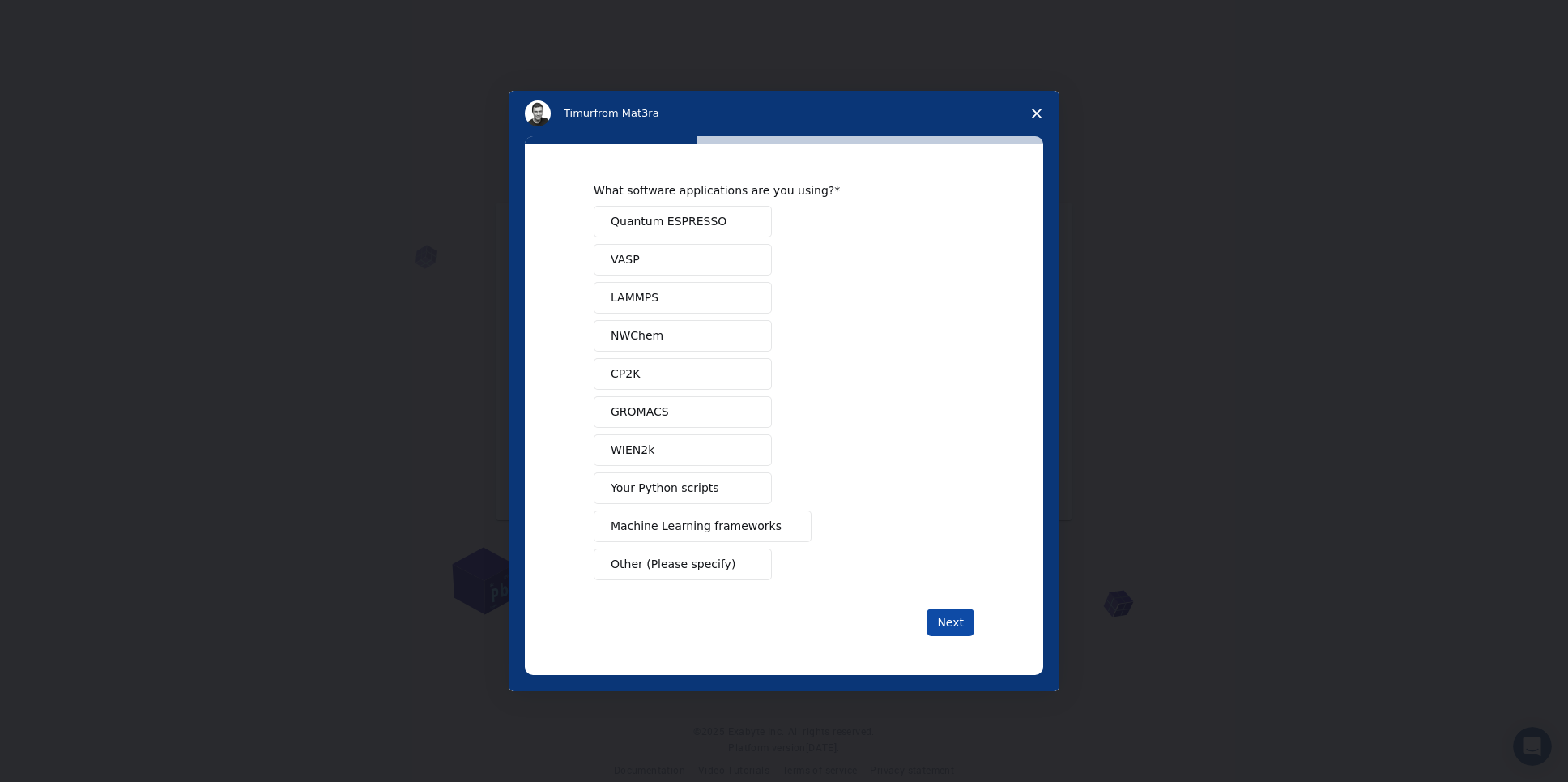
click at [947, 624] on button "Next" at bounding box center [950, 622] width 48 height 27
click at [730, 533] on span "Machine Learning frameworks" at bounding box center [695, 526] width 171 height 17
click at [714, 475] on button "Your Python scripts" at bounding box center [683, 487] width 178 height 31
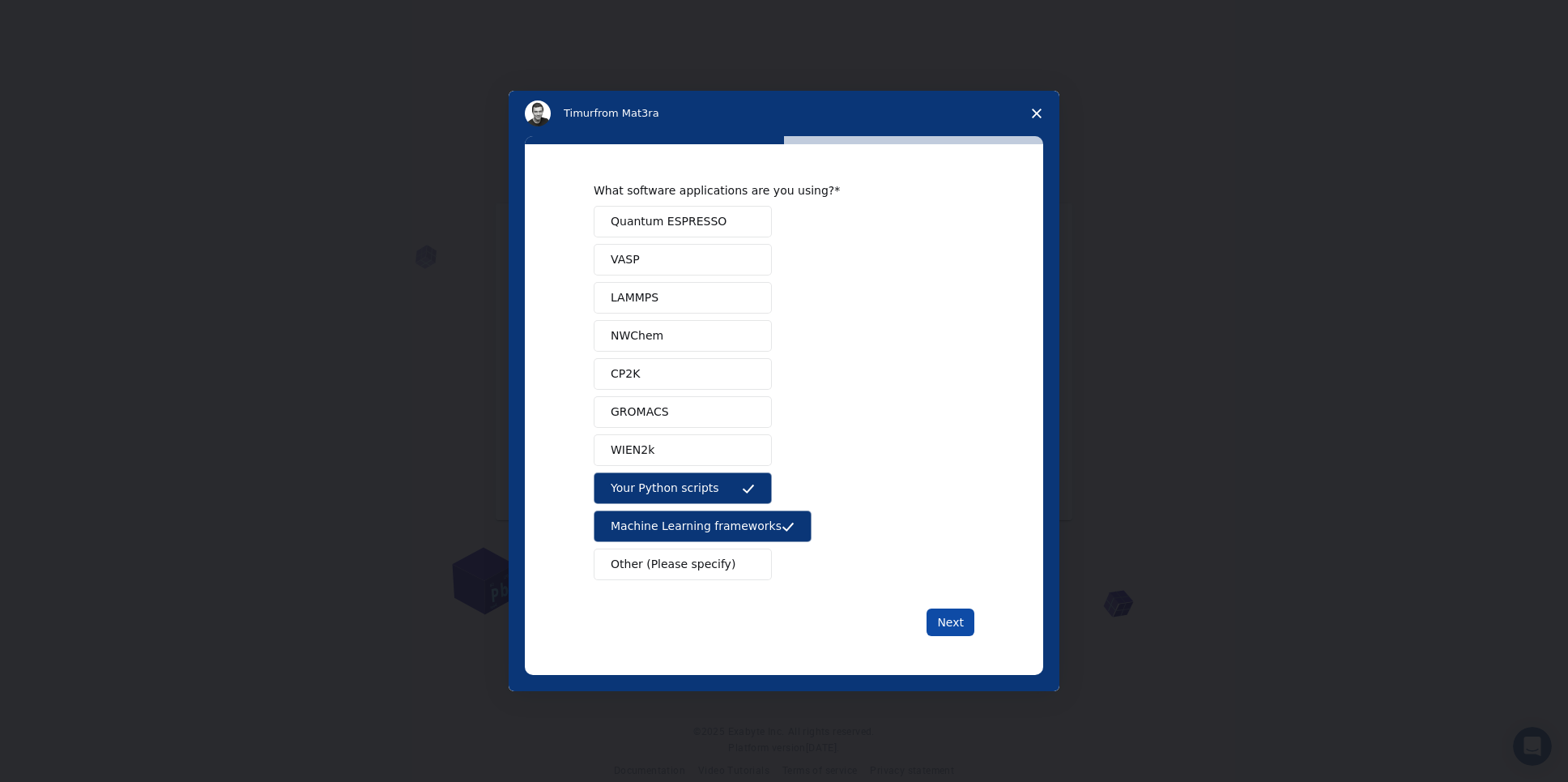
click at [956, 617] on button "Next" at bounding box center [950, 622] width 48 height 27
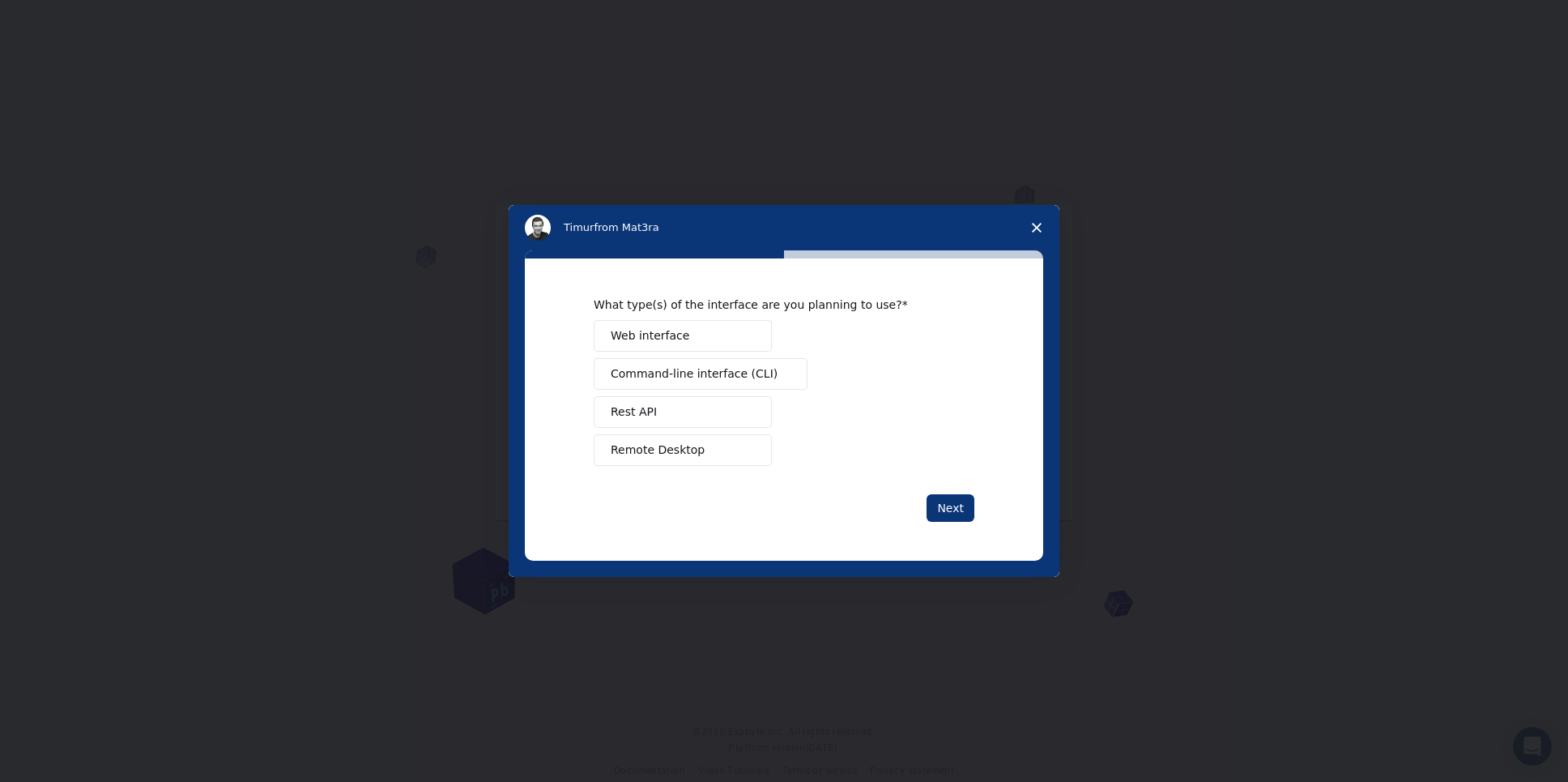
click at [738, 343] on button "Web interface" at bounding box center [683, 335] width 178 height 31
drag, startPoint x: 964, startPoint y: 527, endPoint x: 952, endPoint y: 511, distance: 20.0
click at [955, 519] on div "What type(s) of the interface are you planning to use? Web interface Command-li…" at bounding box center [784, 409] width 519 height 302
click at [952, 511] on button "Next" at bounding box center [950, 508] width 48 height 27
click at [945, 504] on button "Next" at bounding box center [950, 508] width 48 height 27
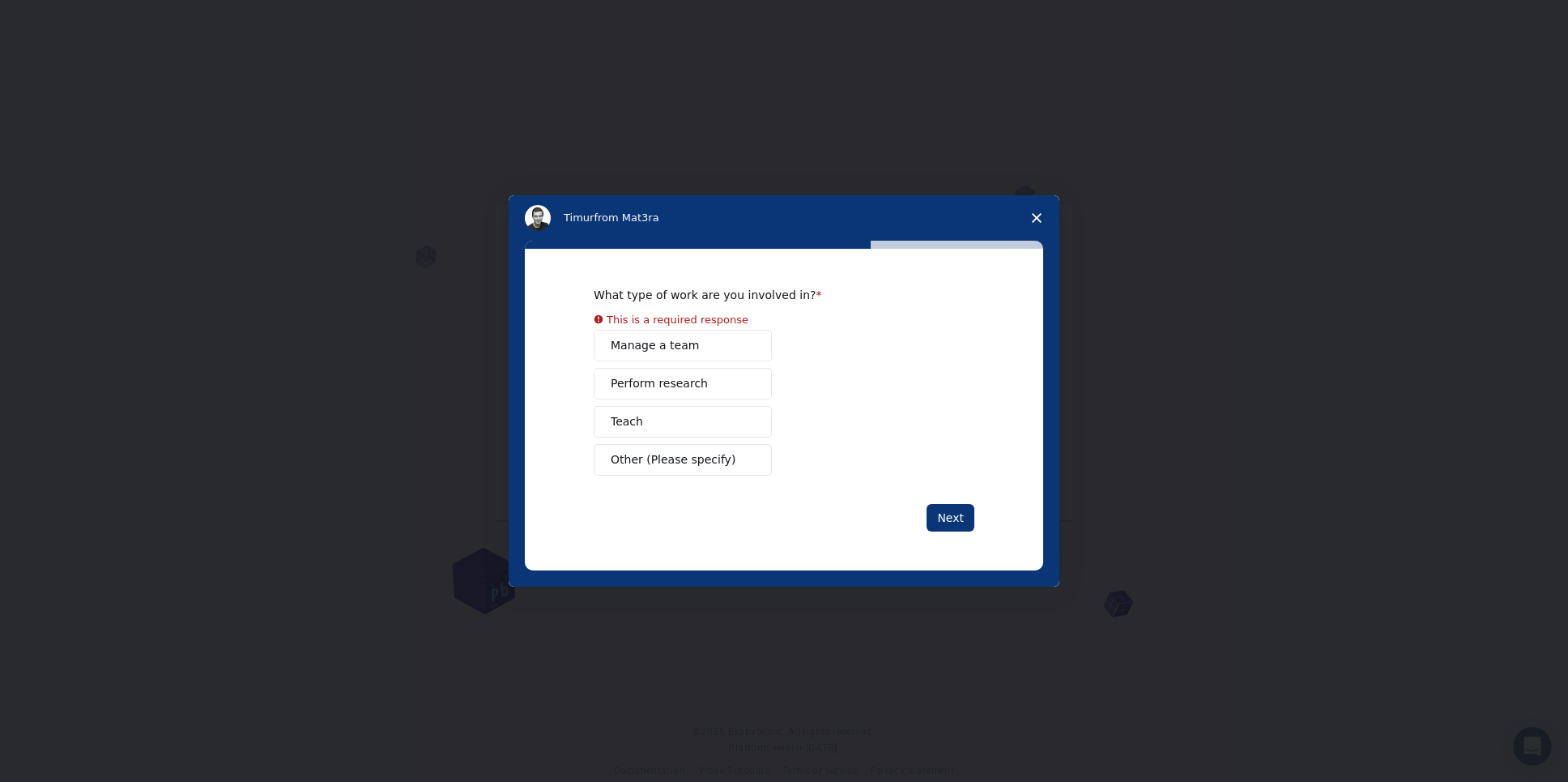
click at [714, 357] on div "Manage a team Perform research Teach Other (Please specify)" at bounding box center [784, 402] width 380 height 146
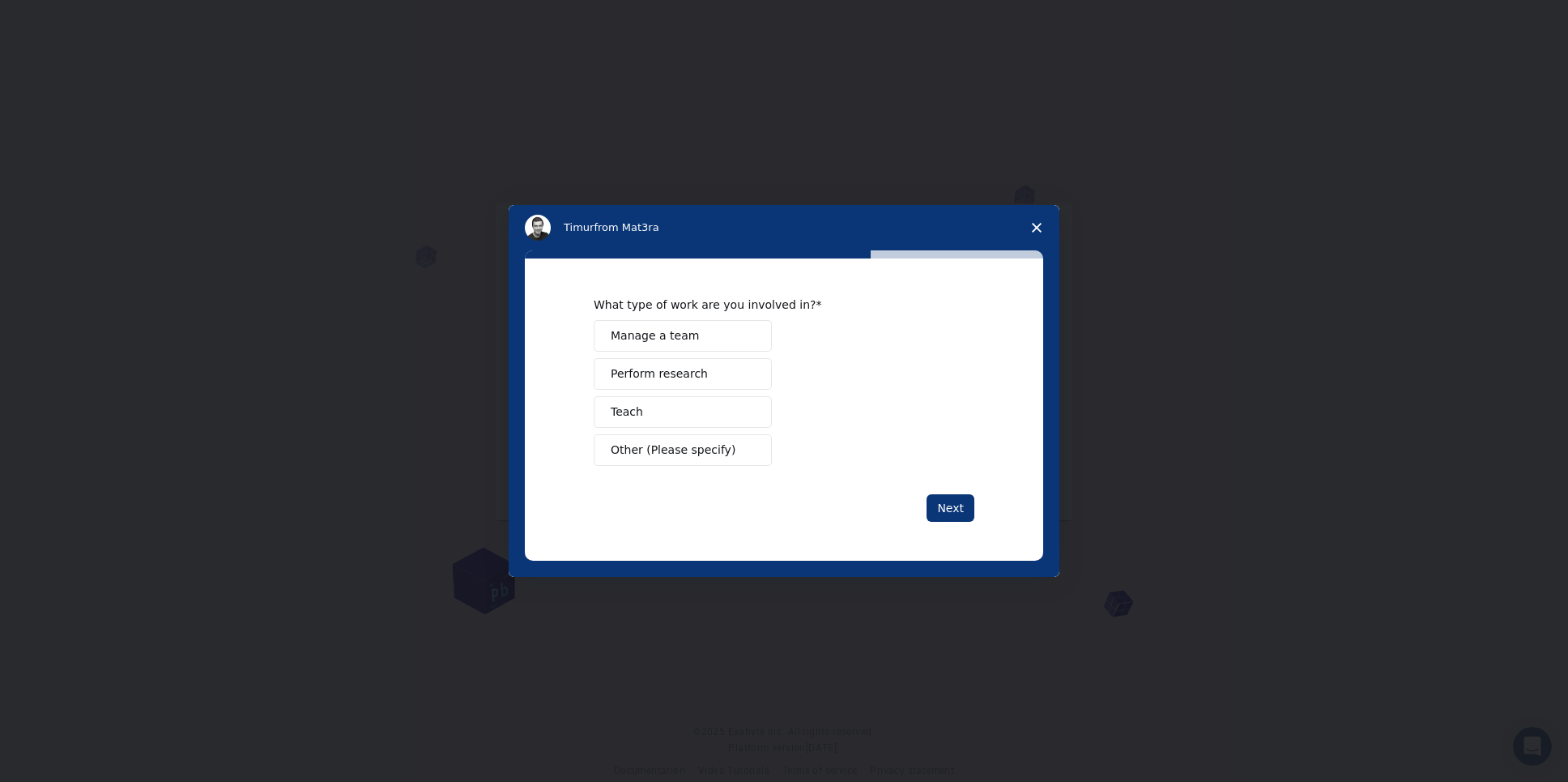
click at [722, 370] on button "Perform research" at bounding box center [683, 374] width 178 height 31
click at [930, 492] on div "What type of work are you involved in? Manage a team Perform research Teach Oth…" at bounding box center [784, 409] width 380 height 224
click at [941, 504] on button "Next" at bounding box center [950, 508] width 48 height 27
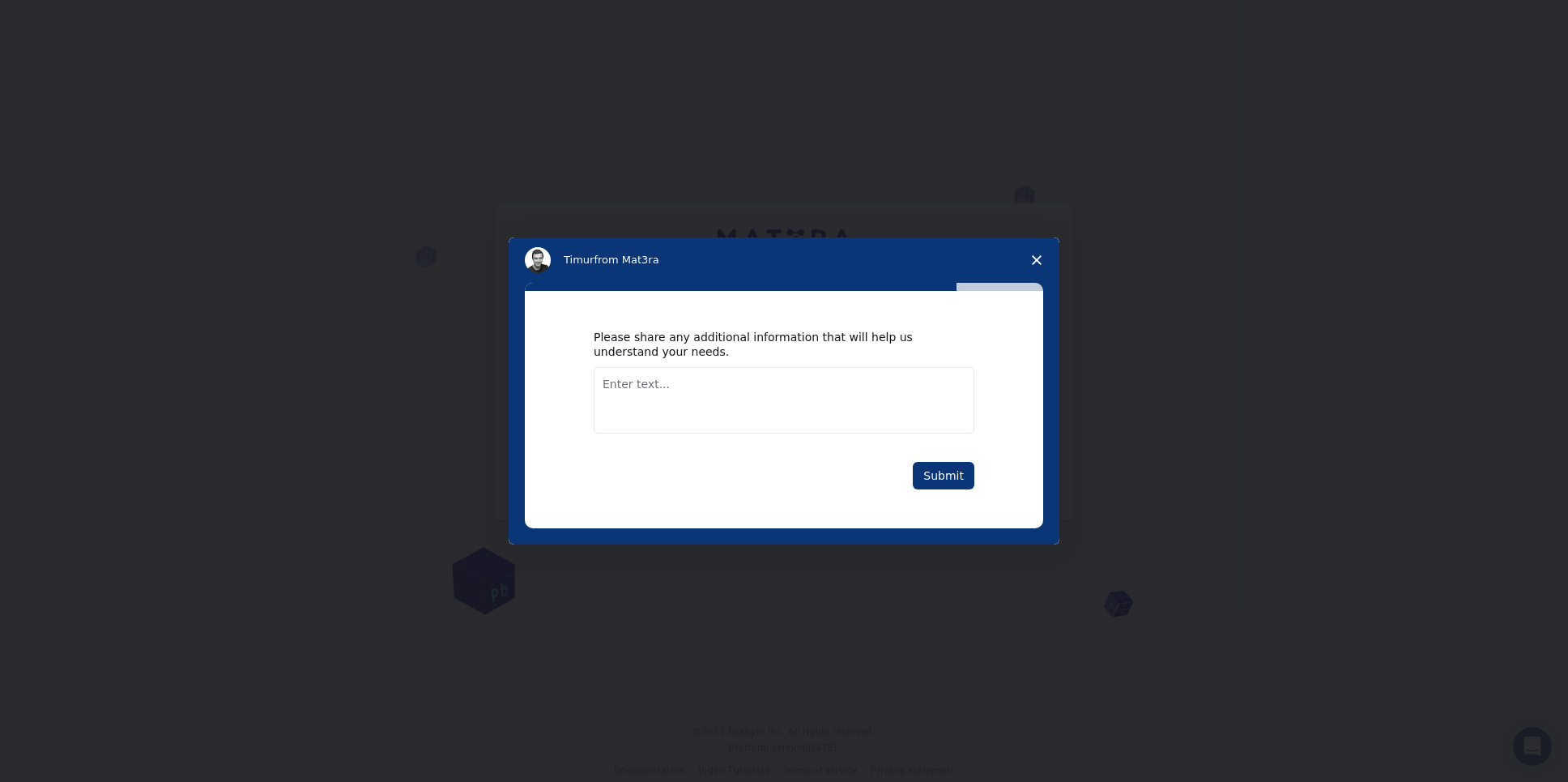
click at [967, 494] on div "Please share any additional information that will help us understand your needs…" at bounding box center [784, 409] width 519 height 238
drag, startPoint x: 954, startPoint y: 487, endPoint x: 911, endPoint y: 437, distance: 65.9
click at [954, 486] on button "Submit" at bounding box center [943, 475] width 61 height 27
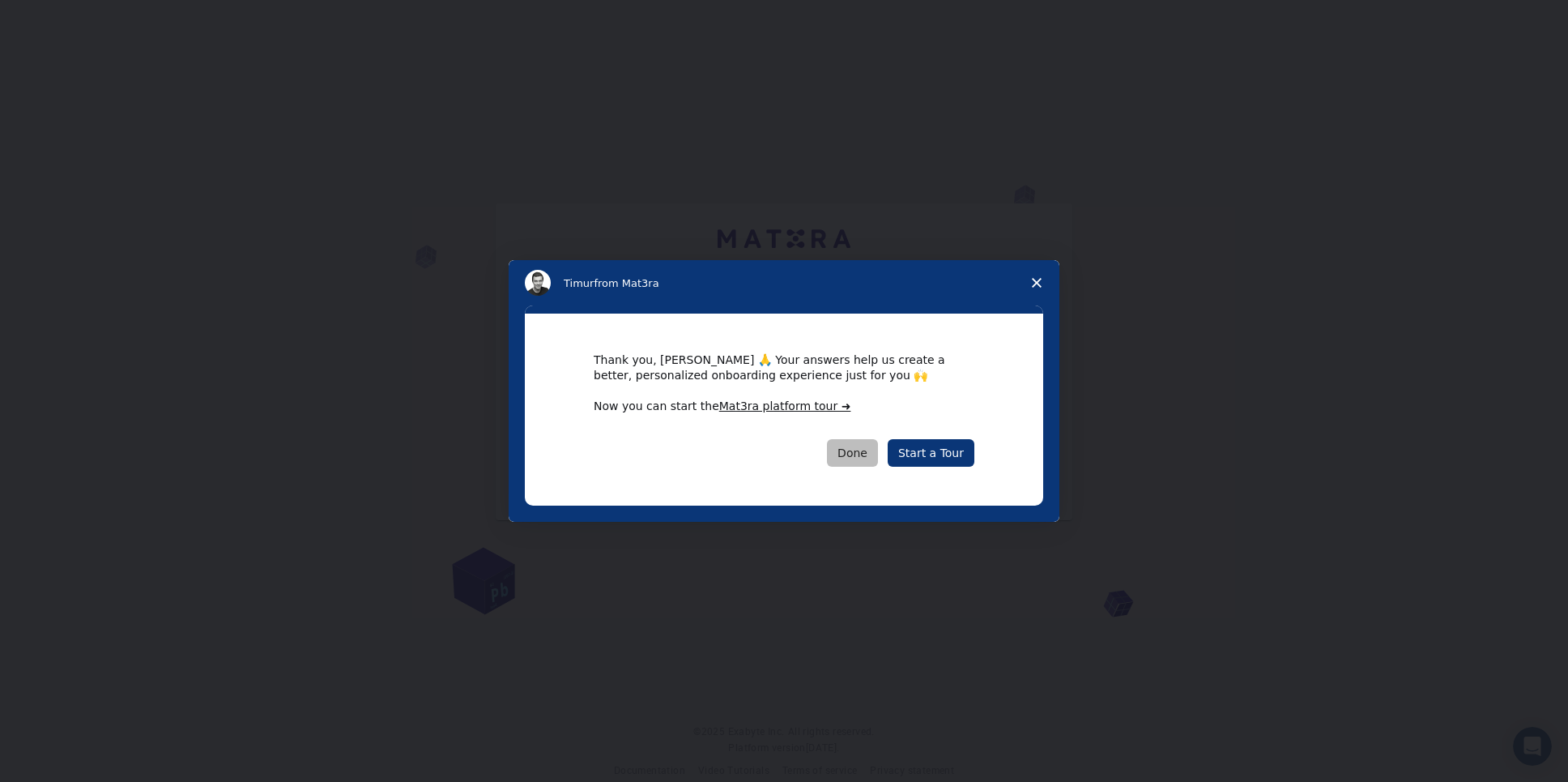
click at [870, 454] on button "Done" at bounding box center [852, 453] width 51 height 27
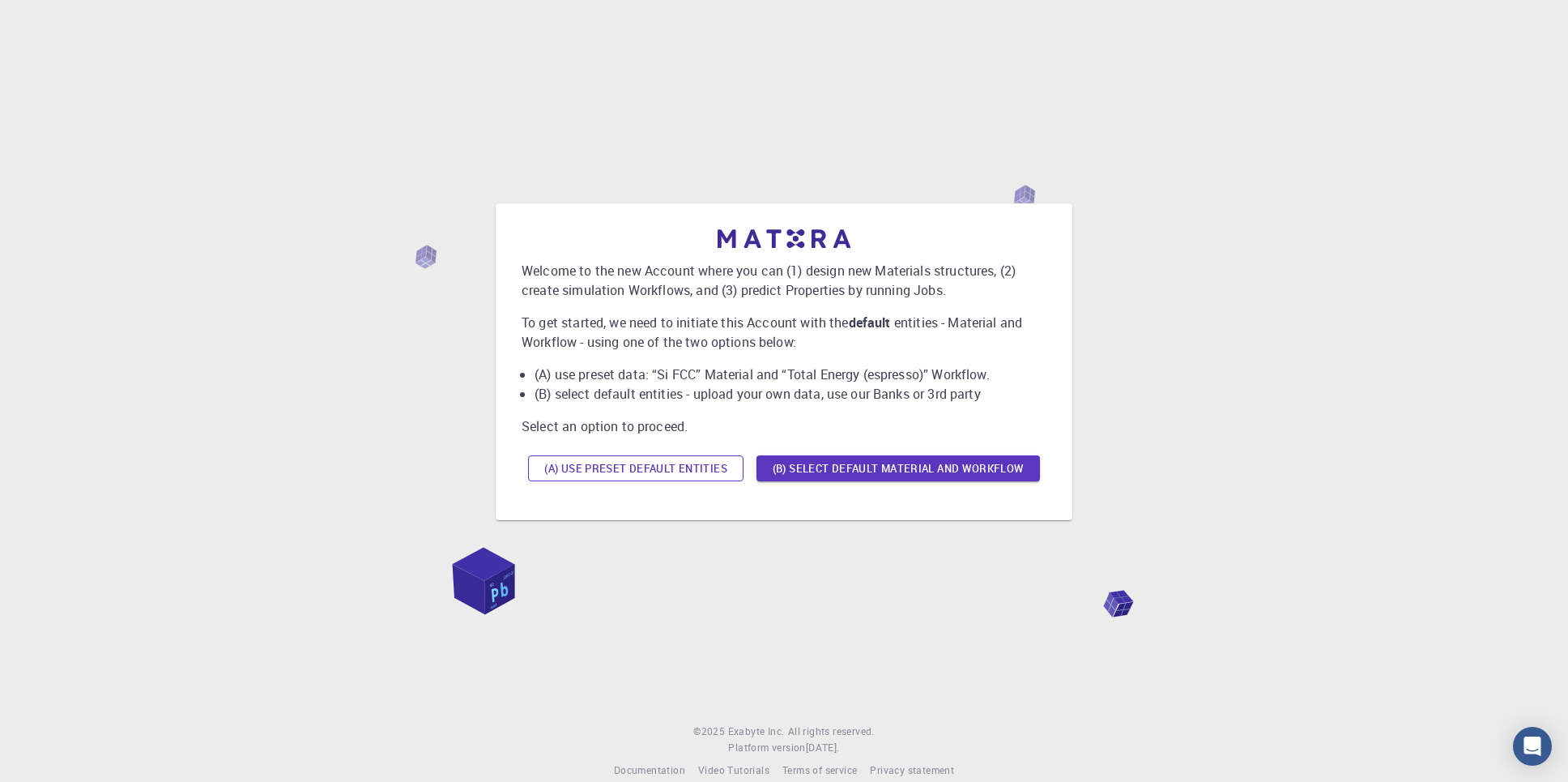
click at [694, 459] on button "(A) Use preset default entities" at bounding box center [636, 468] width 216 height 26
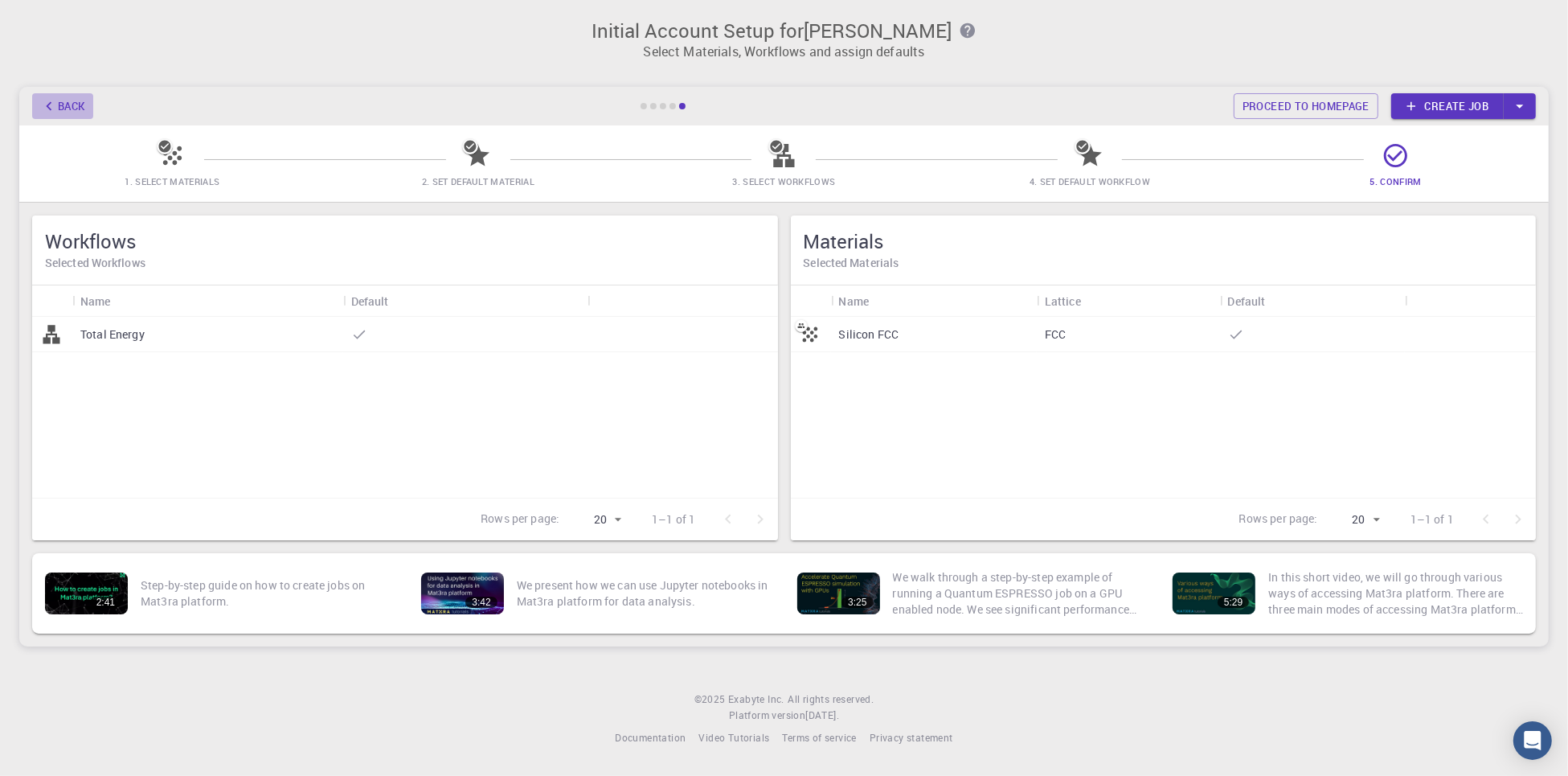
click at [69, 103] on button "Back" at bounding box center [62, 106] width 61 height 26
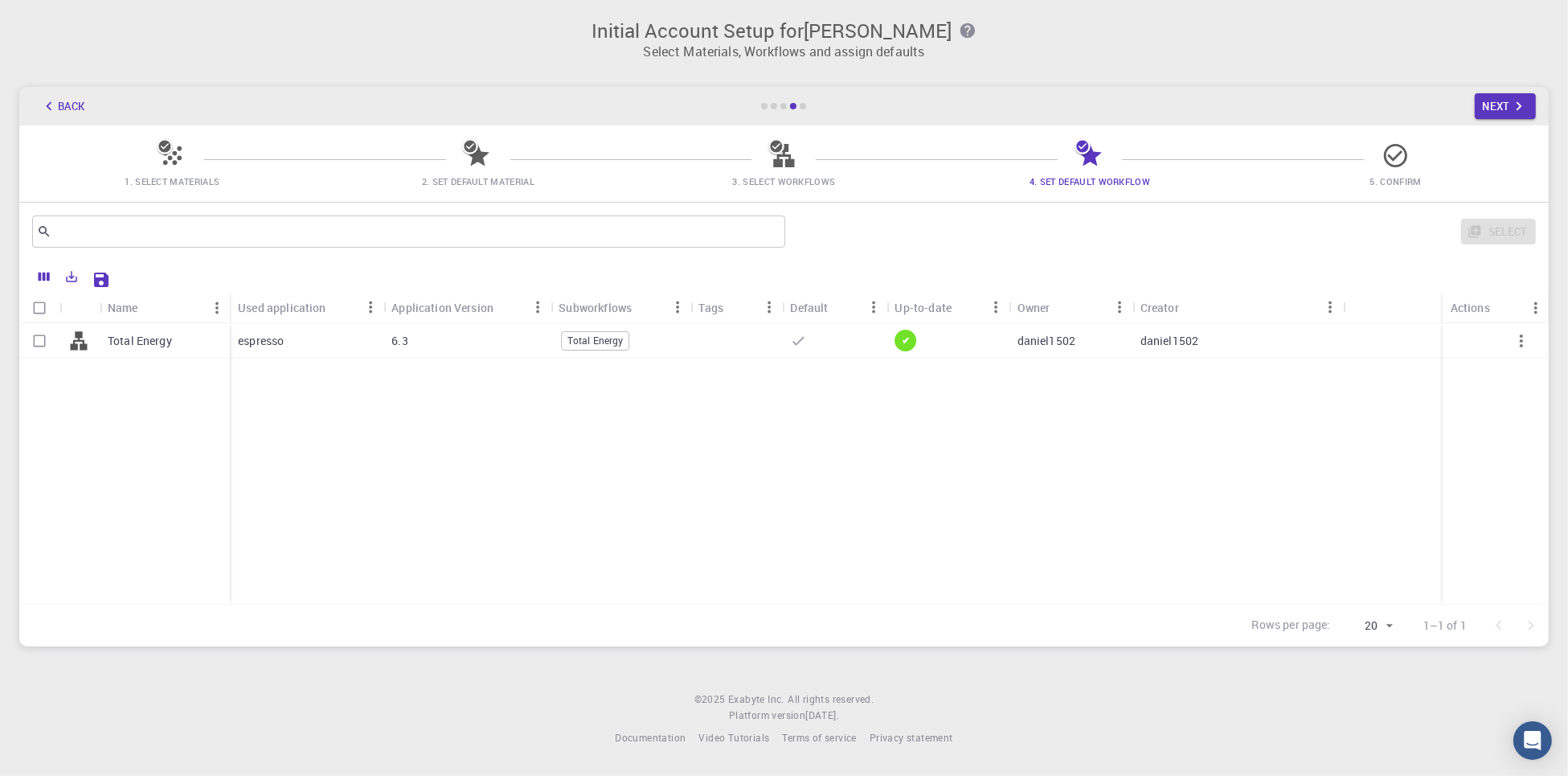
click at [59, 110] on button "Back" at bounding box center [62, 106] width 61 height 26
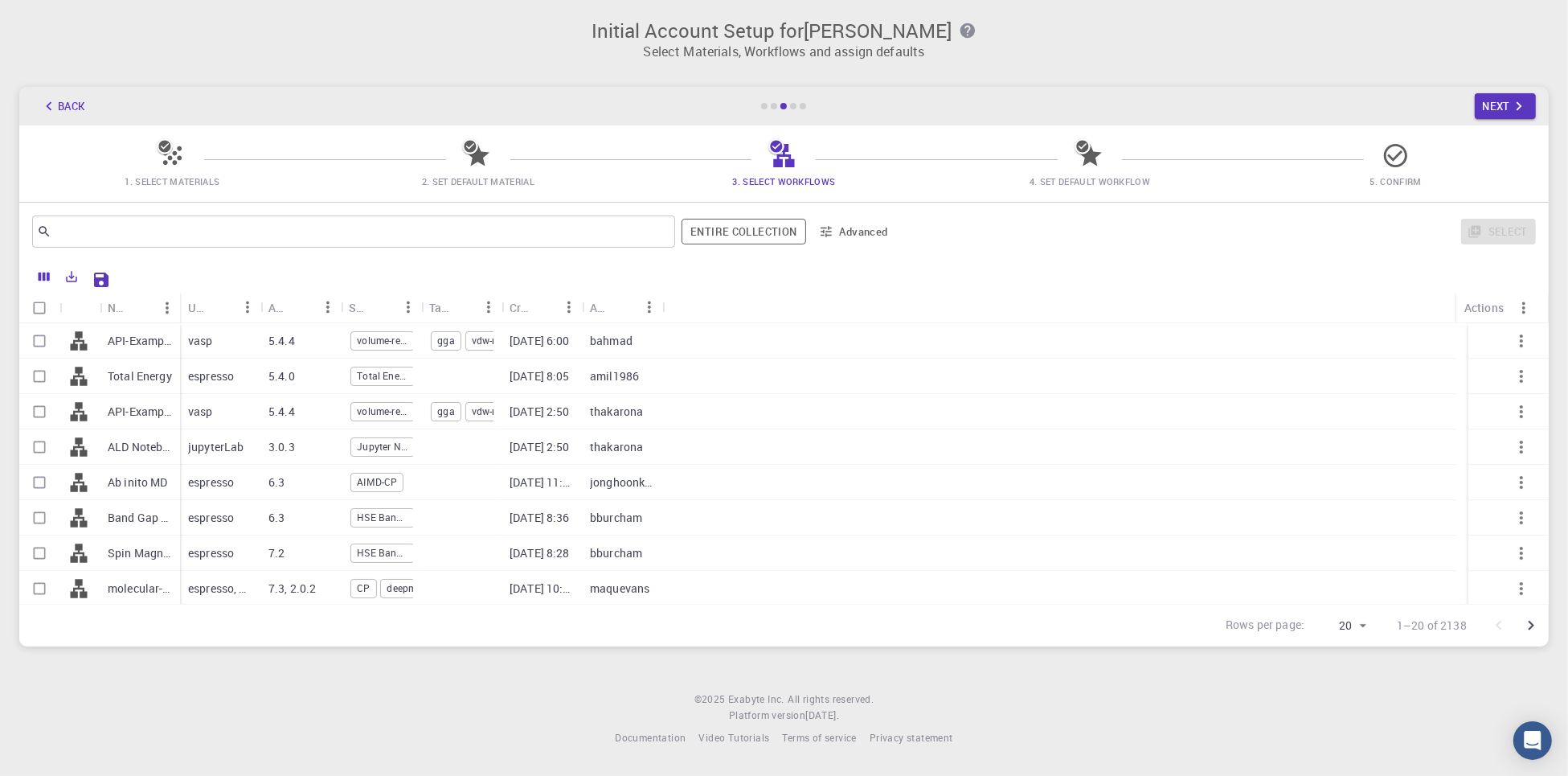
click at [59, 110] on button "Back" at bounding box center [62, 106] width 61 height 26
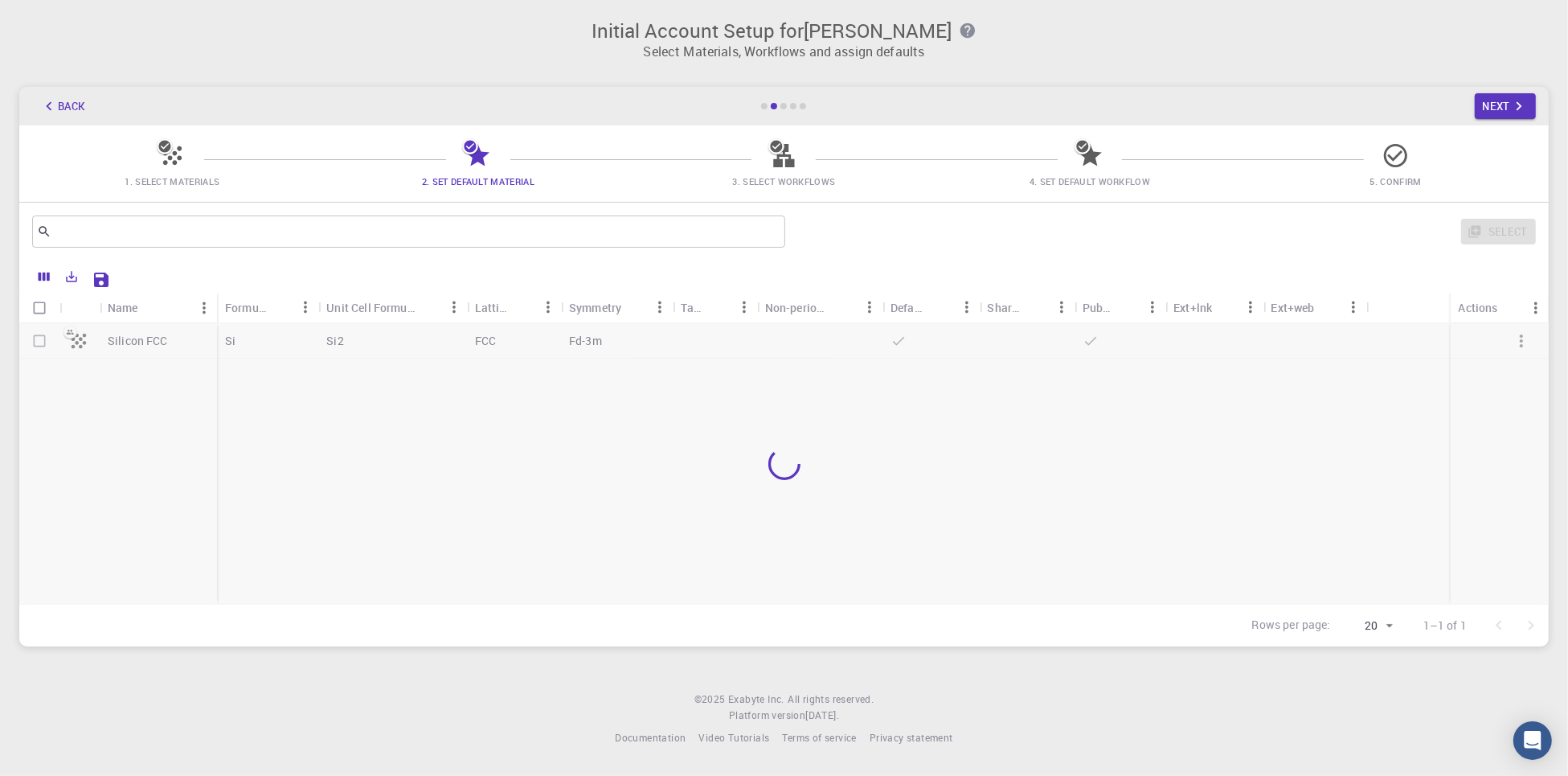
click at [59, 110] on button "Back" at bounding box center [62, 106] width 61 height 26
